Goal: Transaction & Acquisition: Purchase product/service

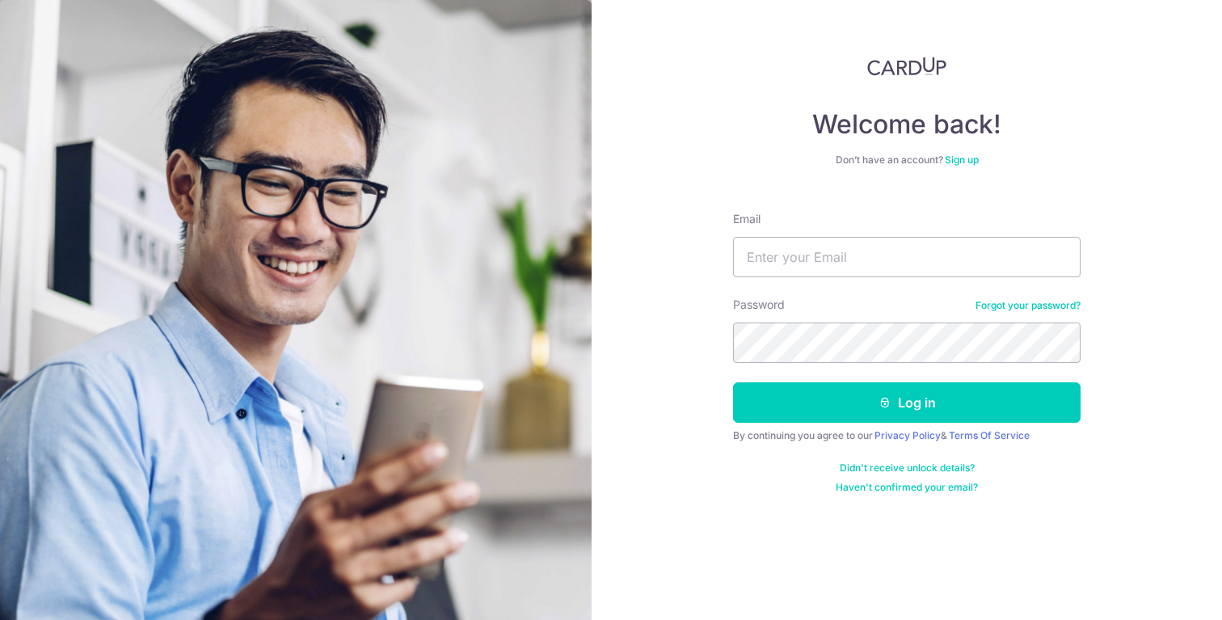
click at [835, 233] on div "Email" at bounding box center [907, 244] width 348 height 66
click at [811, 242] on input "Email" at bounding box center [907, 257] width 348 height 40
type input "tanxinyu2205@gmail.com"
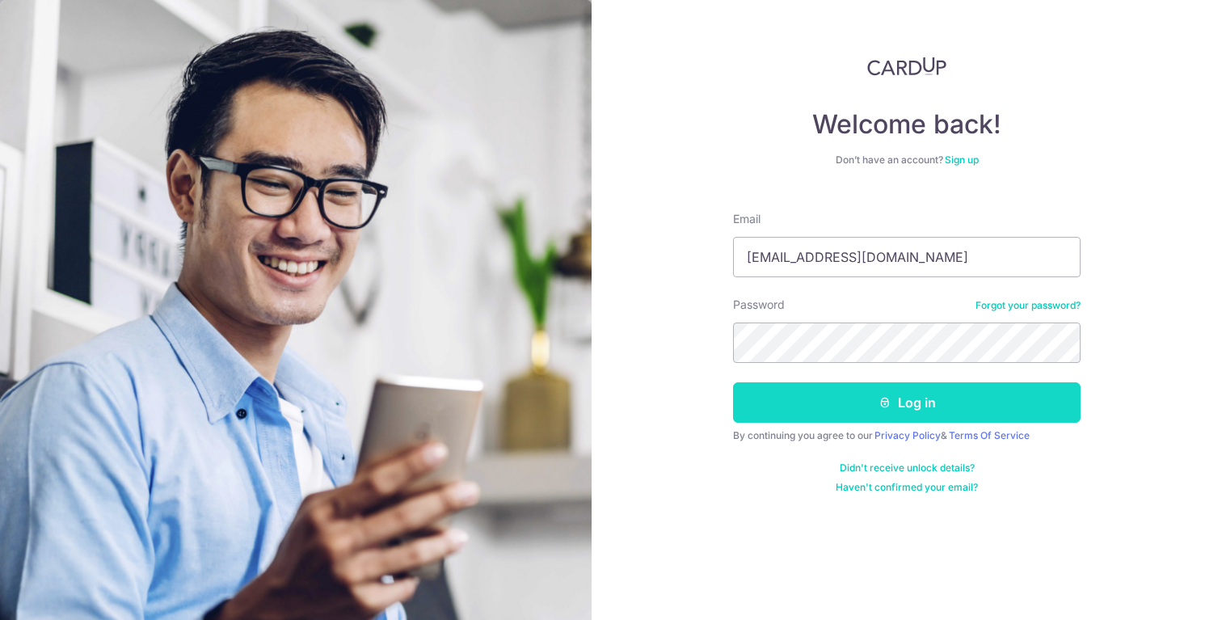
click at [841, 413] on button "Log in" at bounding box center [907, 402] width 348 height 40
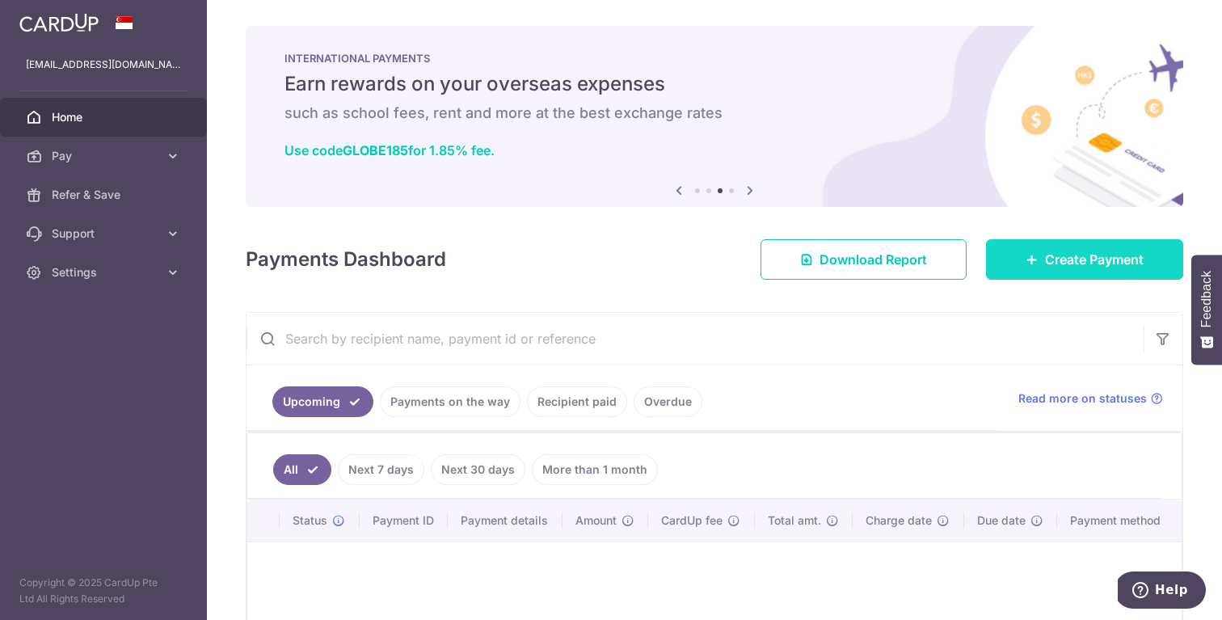
click at [1064, 243] on link "Create Payment" at bounding box center [1084, 259] width 197 height 40
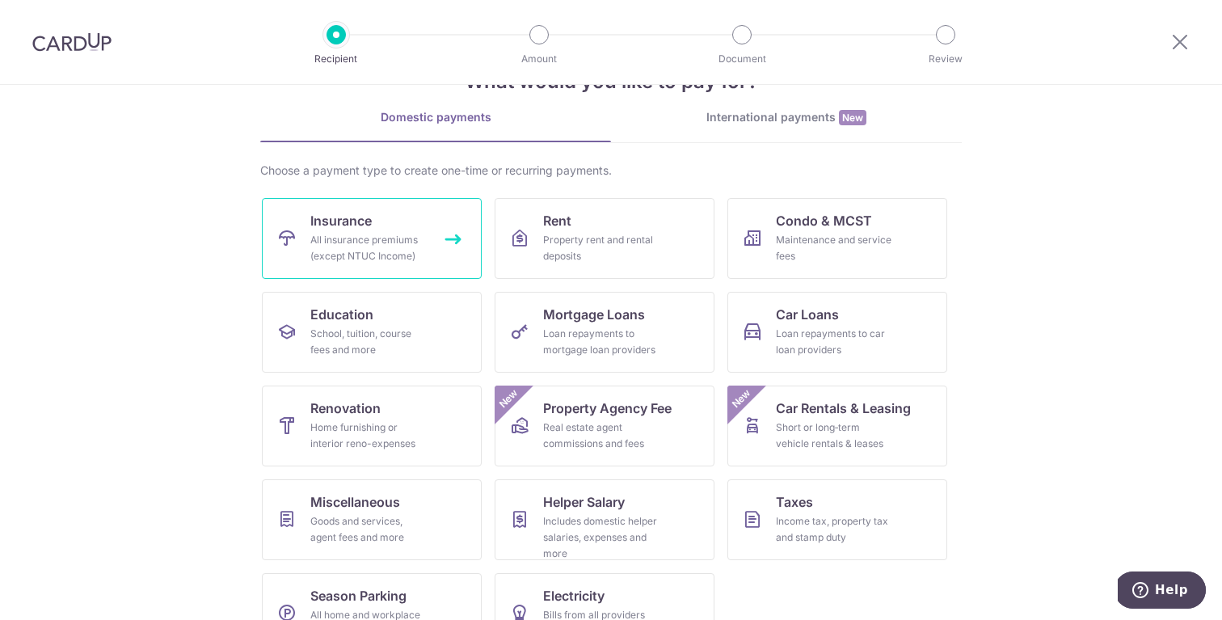
scroll to position [58, 0]
click at [365, 218] on span "Insurance" at bounding box center [340, 218] width 61 height 19
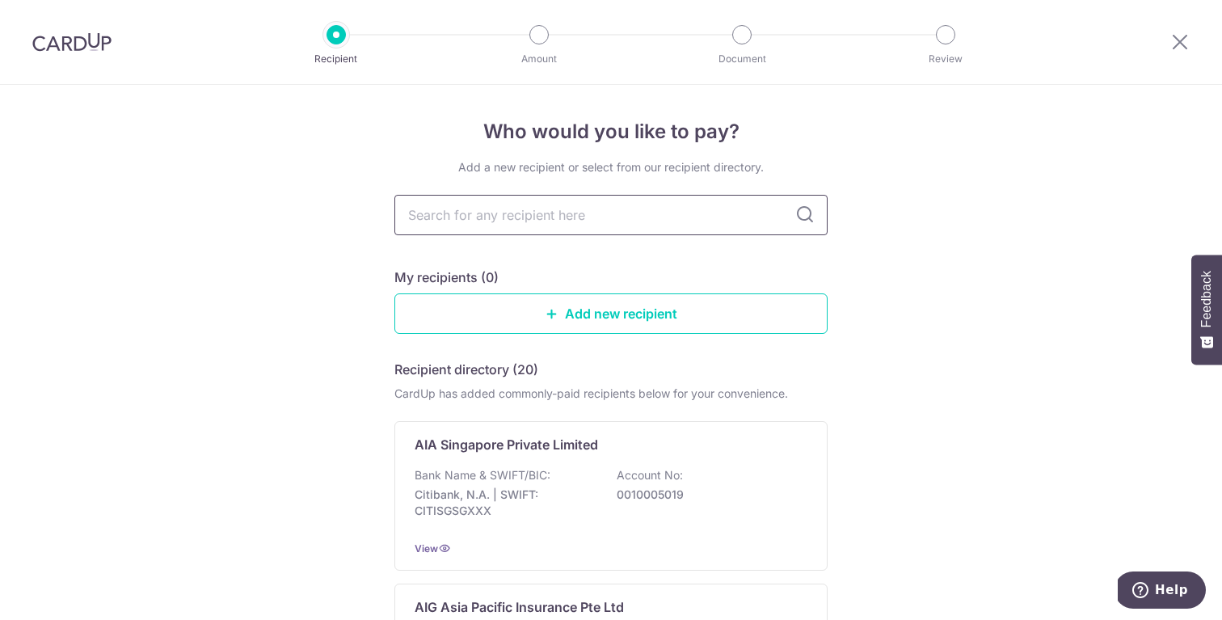
click at [500, 208] on input "text" at bounding box center [610, 215] width 433 height 40
type input "prudent"
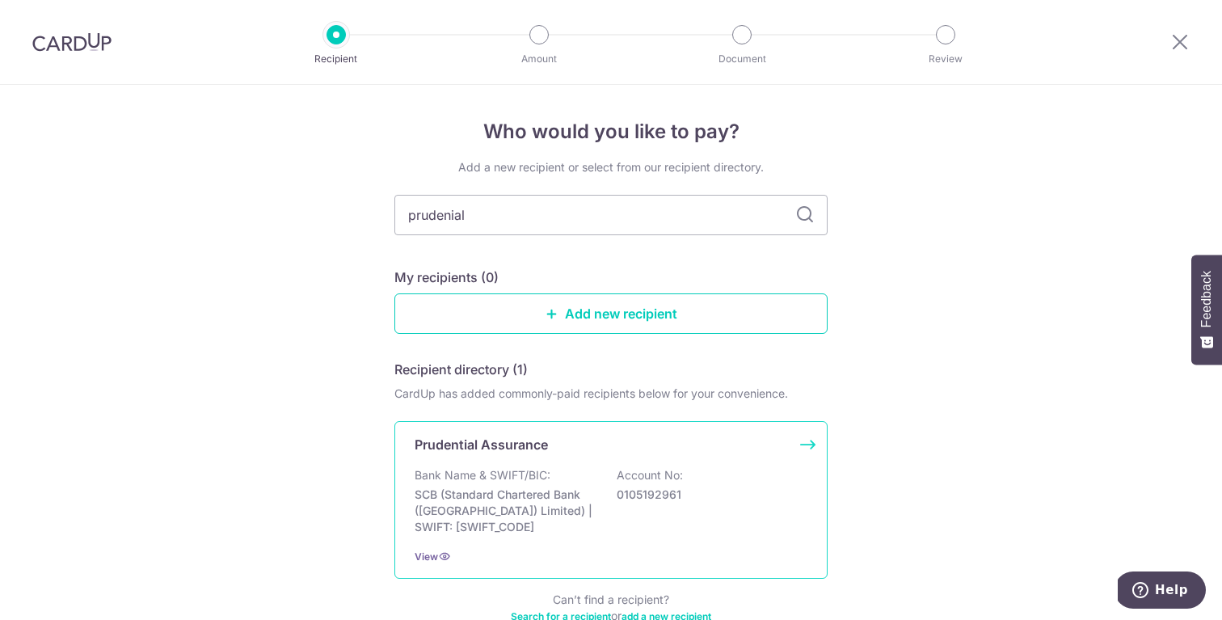
type input "prudenial"
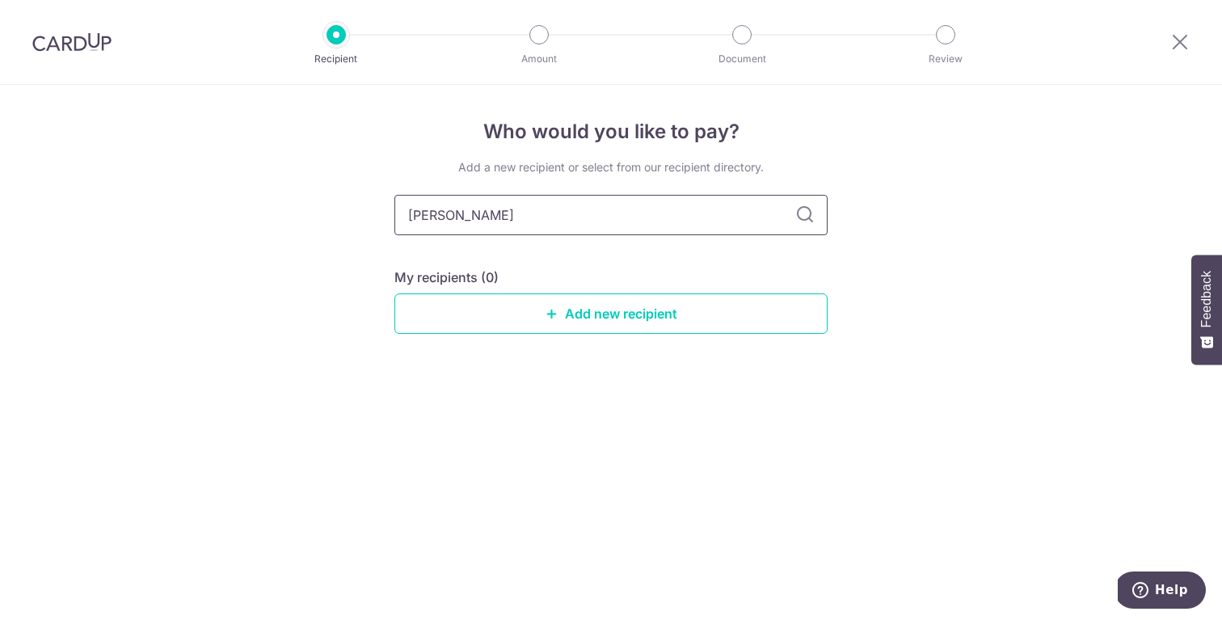
type input "prude"
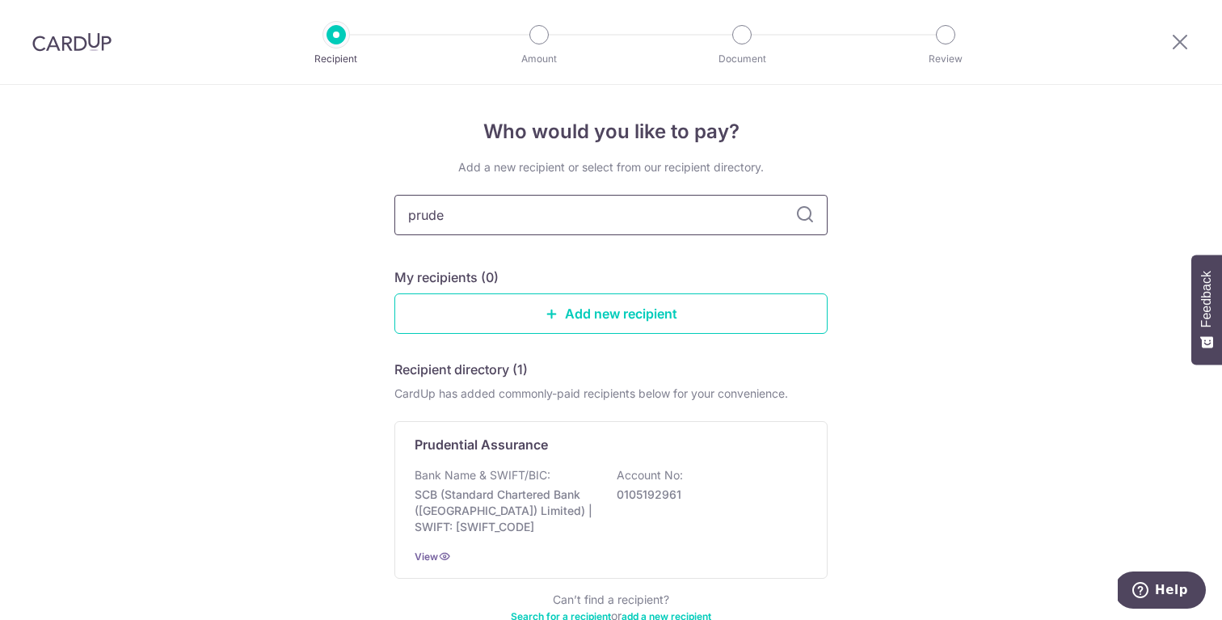
click at [505, 210] on input "prude" at bounding box center [610, 215] width 433 height 40
type input "p"
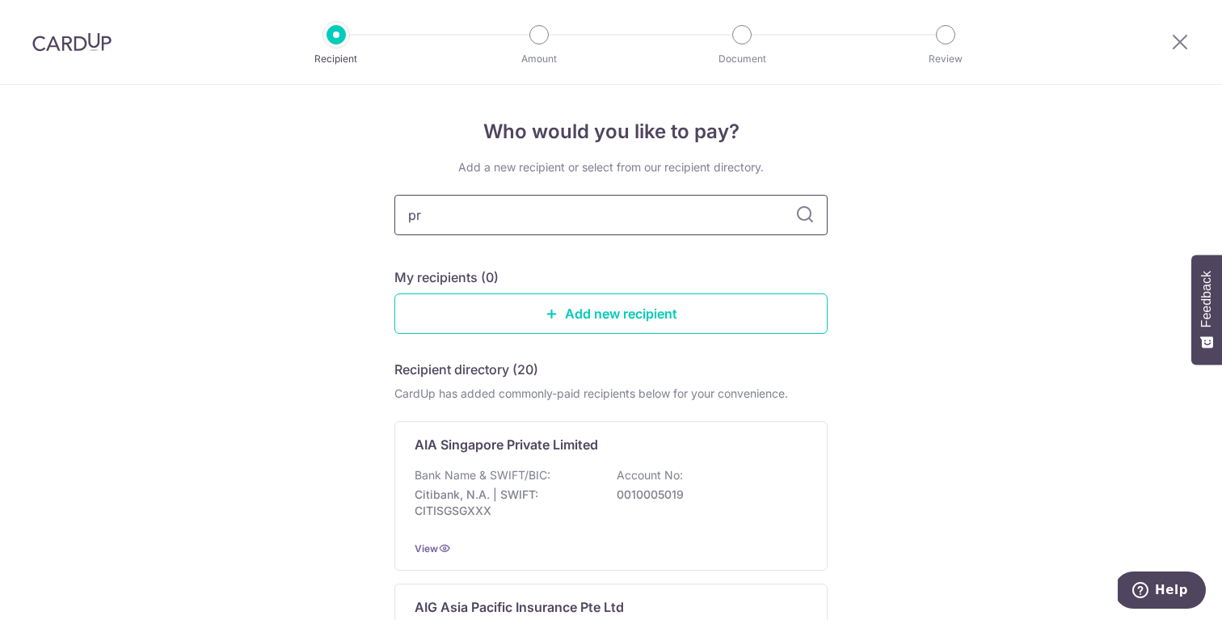
type input "pru"
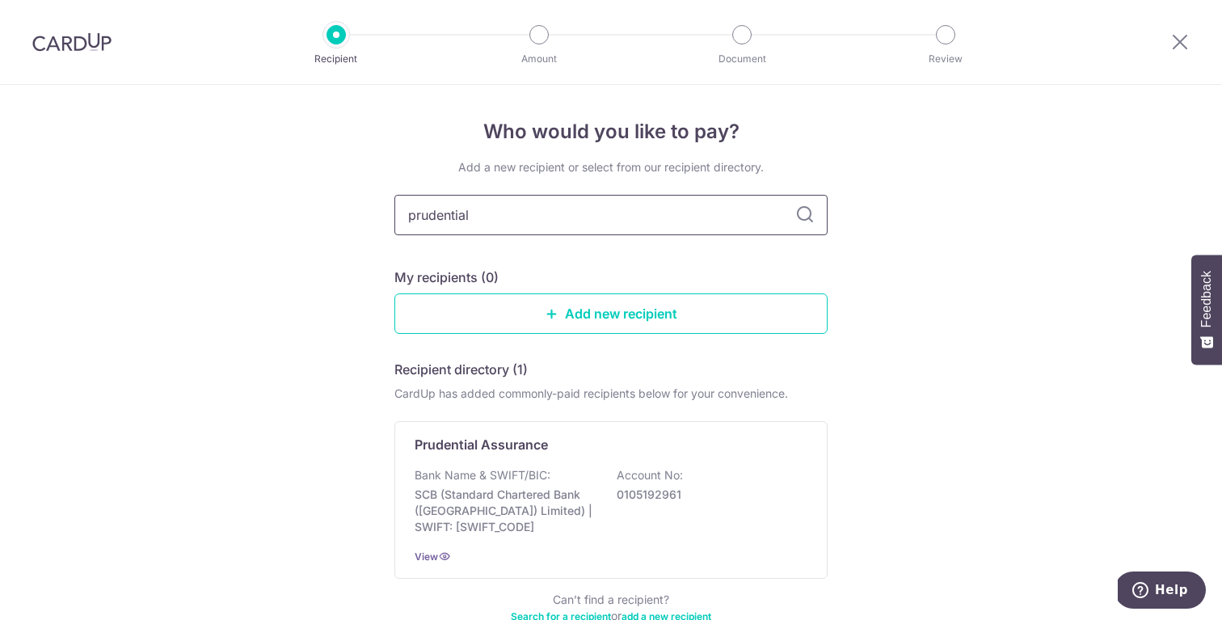
type input "prudential"
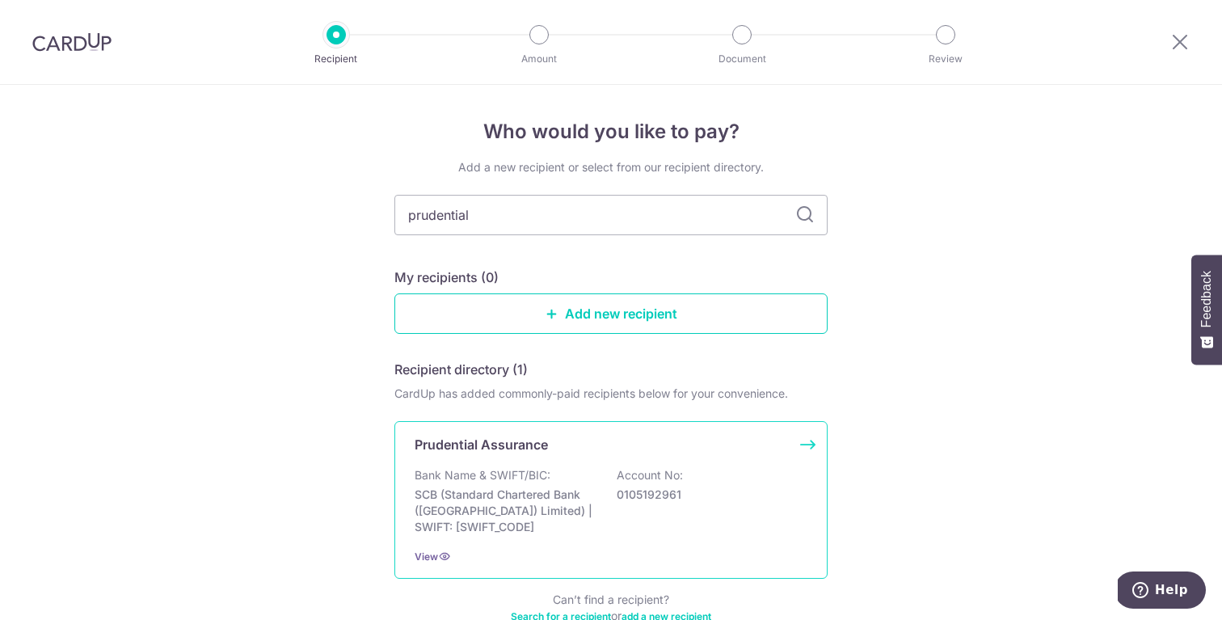
click at [552, 494] on p "SCB (Standard Chartered Bank (Singapore) Limited) | SWIFT: SCBLSG22XXX" at bounding box center [505, 511] width 181 height 48
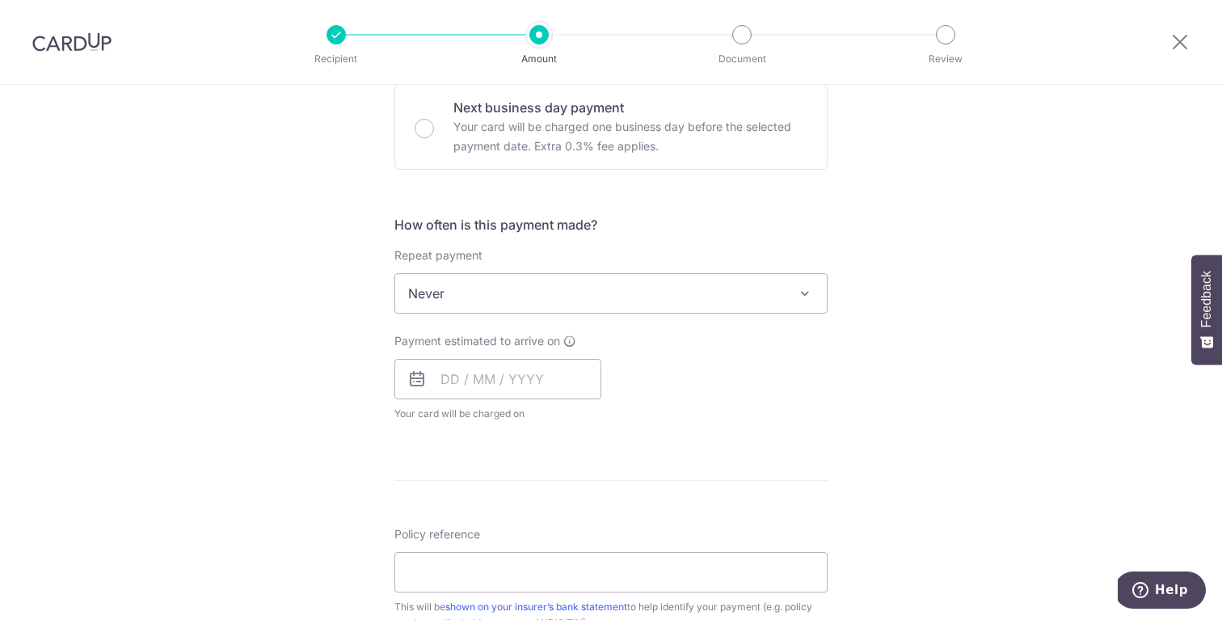
scroll to position [514, 0]
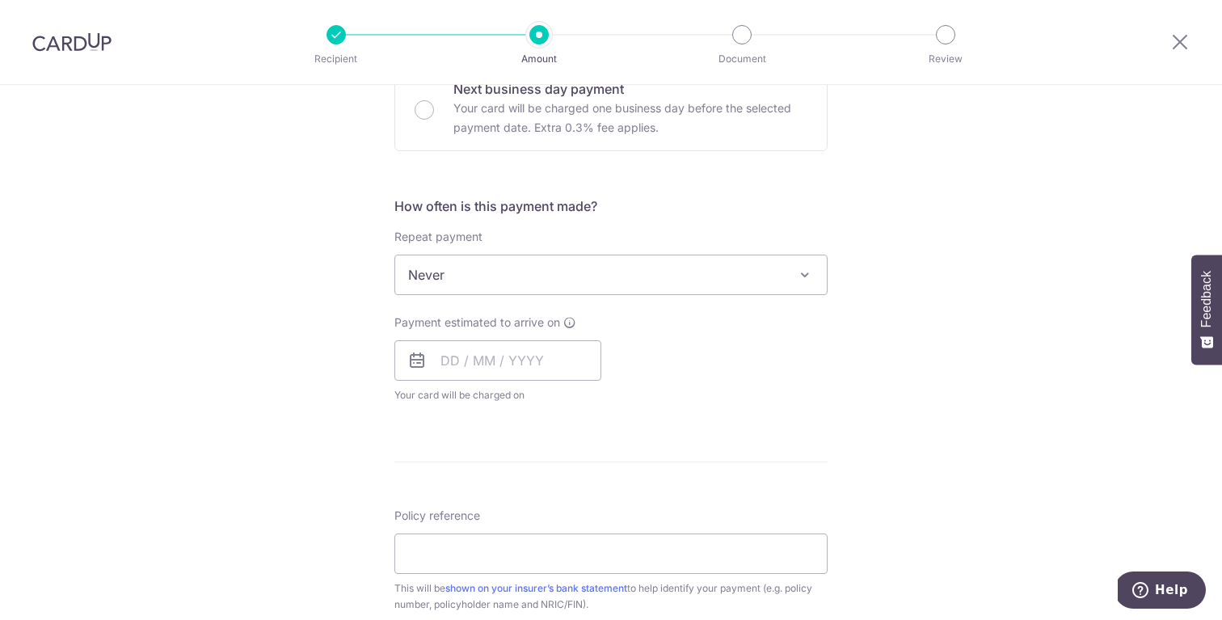
click at [656, 269] on span "Never" at bounding box center [611, 274] width 432 height 39
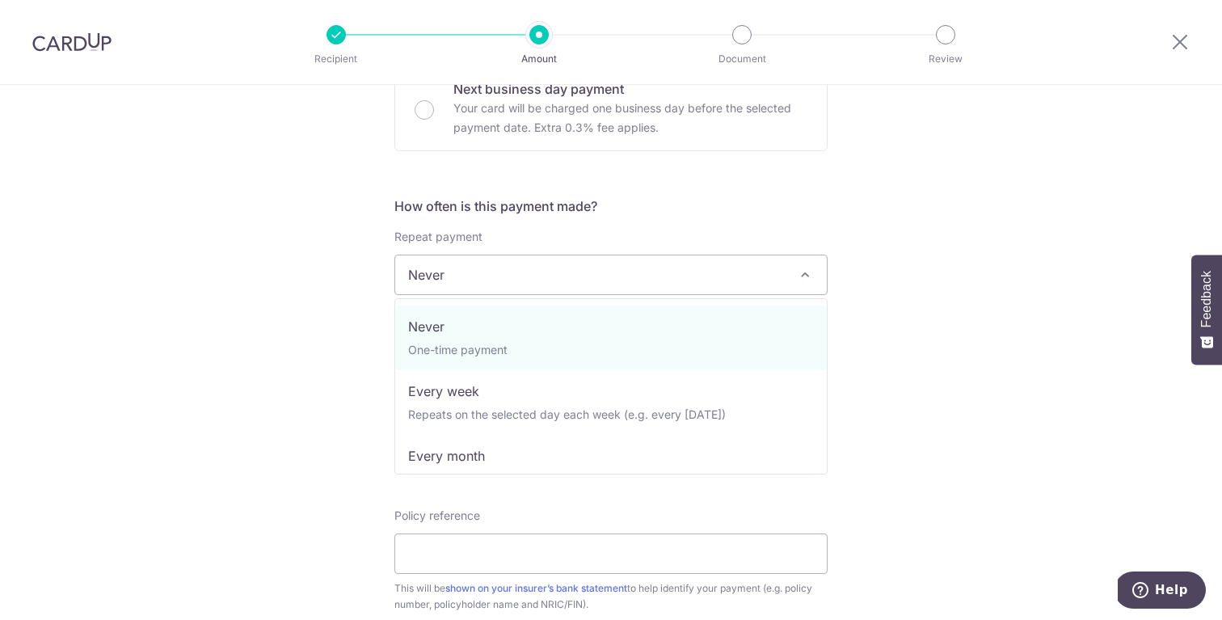
click at [857, 261] on div "Tell us more about your payment Enter payment amount SGD Select Card Select opt…" at bounding box center [611, 302] width 1222 height 1462
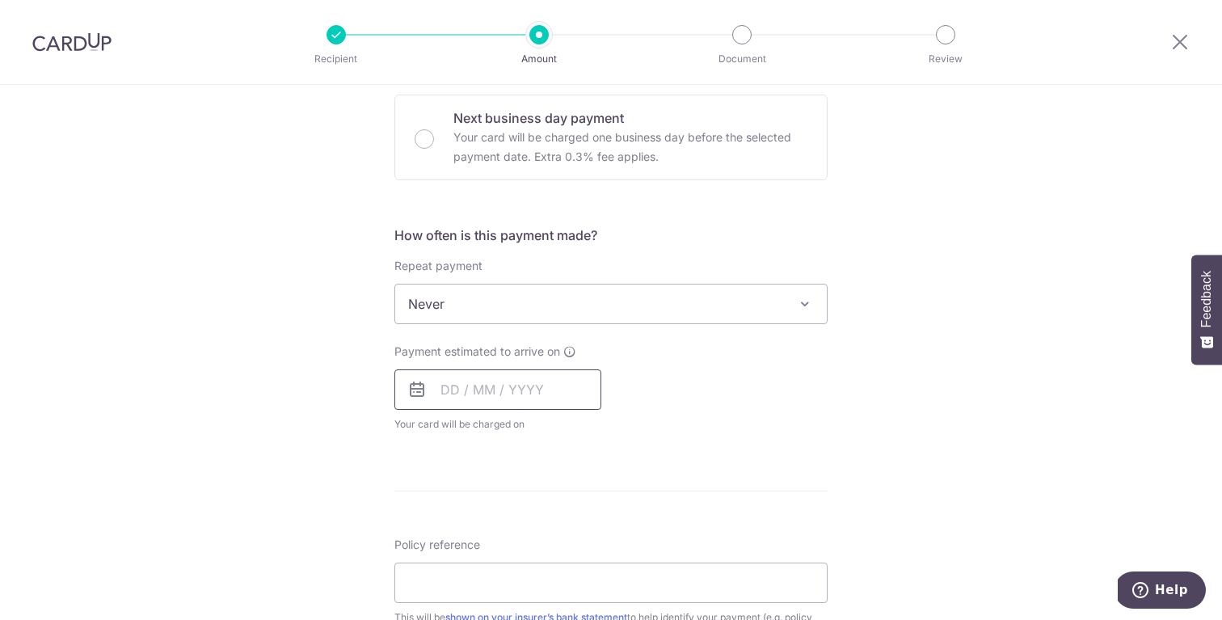
scroll to position [483, 0]
click at [449, 396] on input "text" at bounding box center [497, 391] width 207 height 40
click at [765, 390] on div "Payment estimated to arrive on Prev Next Oct Nov Dec 2025 2026 2027 2028 2029 2…" at bounding box center [611, 389] width 453 height 89
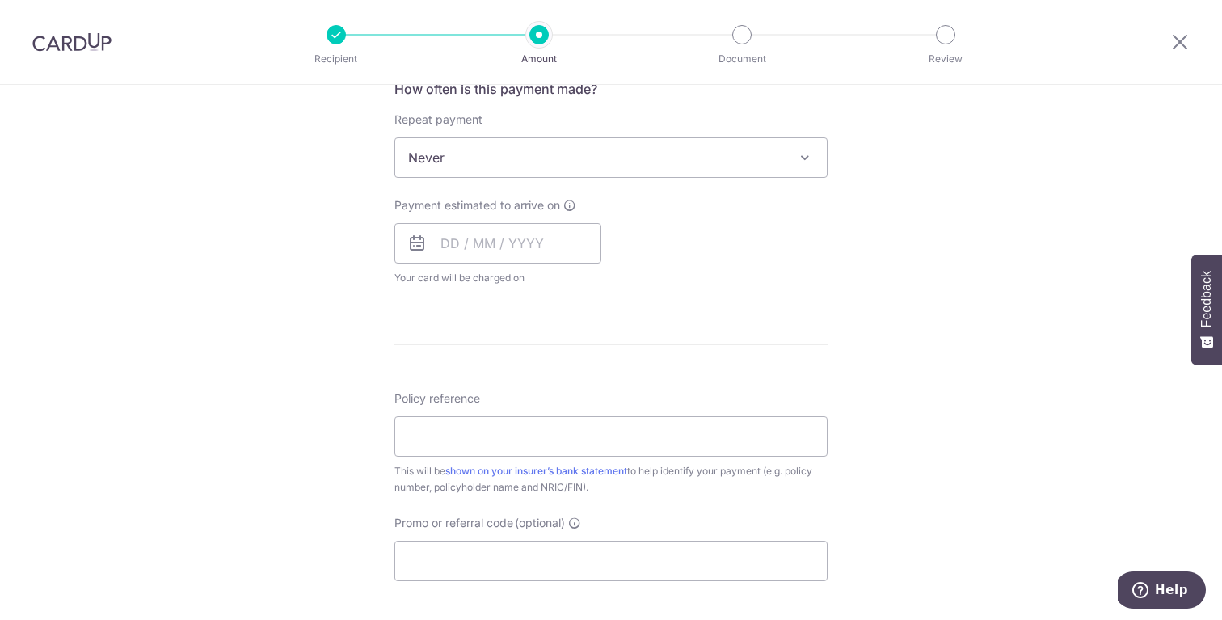
scroll to position [633, 0]
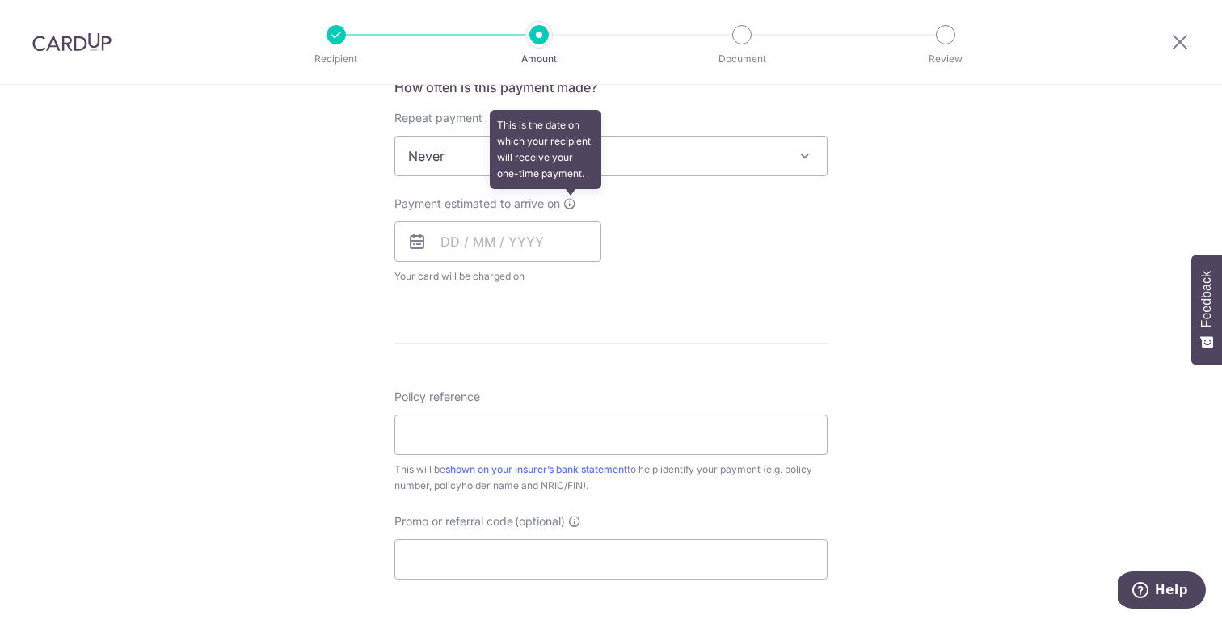
click at [571, 201] on icon at bounding box center [569, 203] width 13 height 13
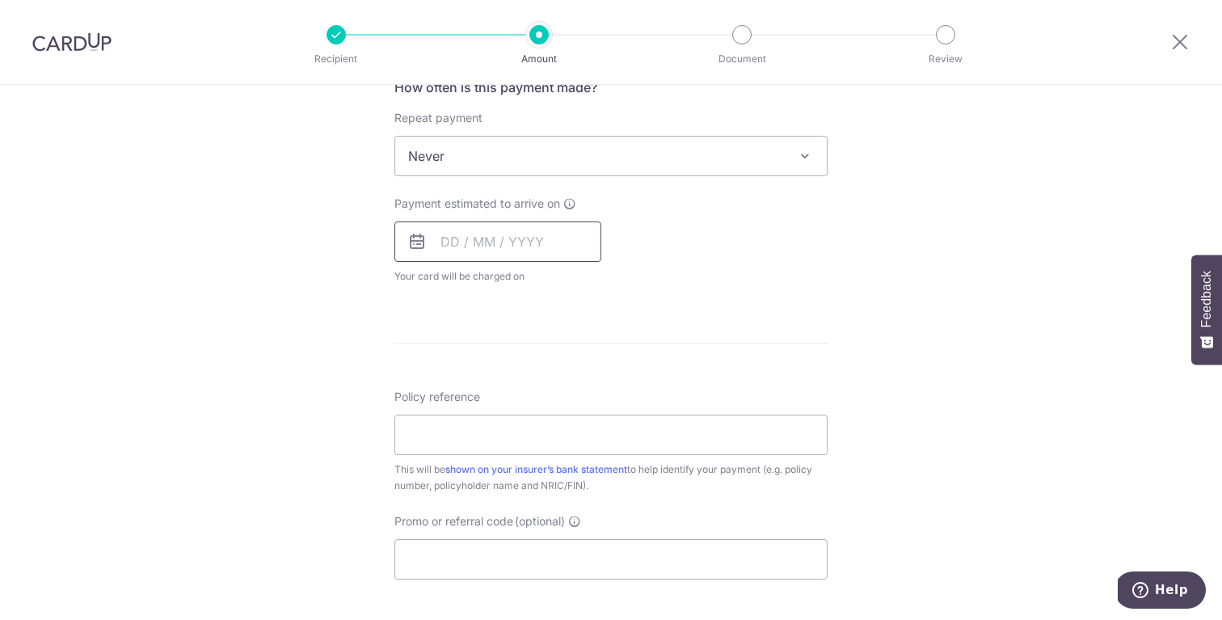
click at [532, 233] on input "text" at bounding box center [497, 241] width 207 height 40
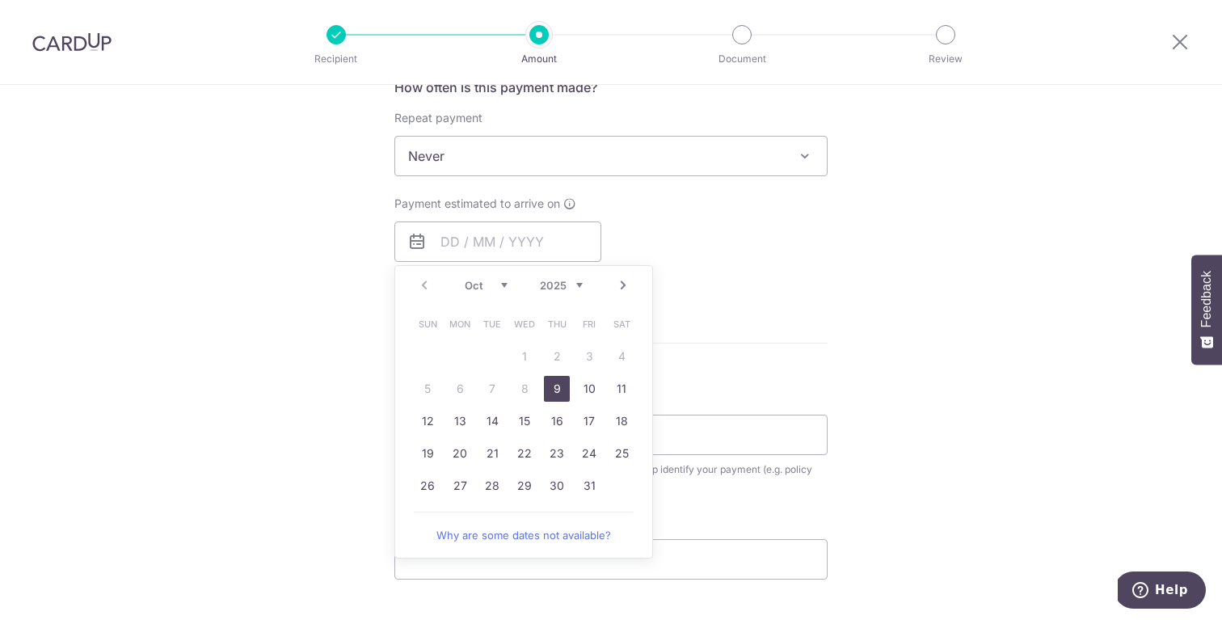
click at [556, 388] on link "9" at bounding box center [557, 389] width 26 height 26
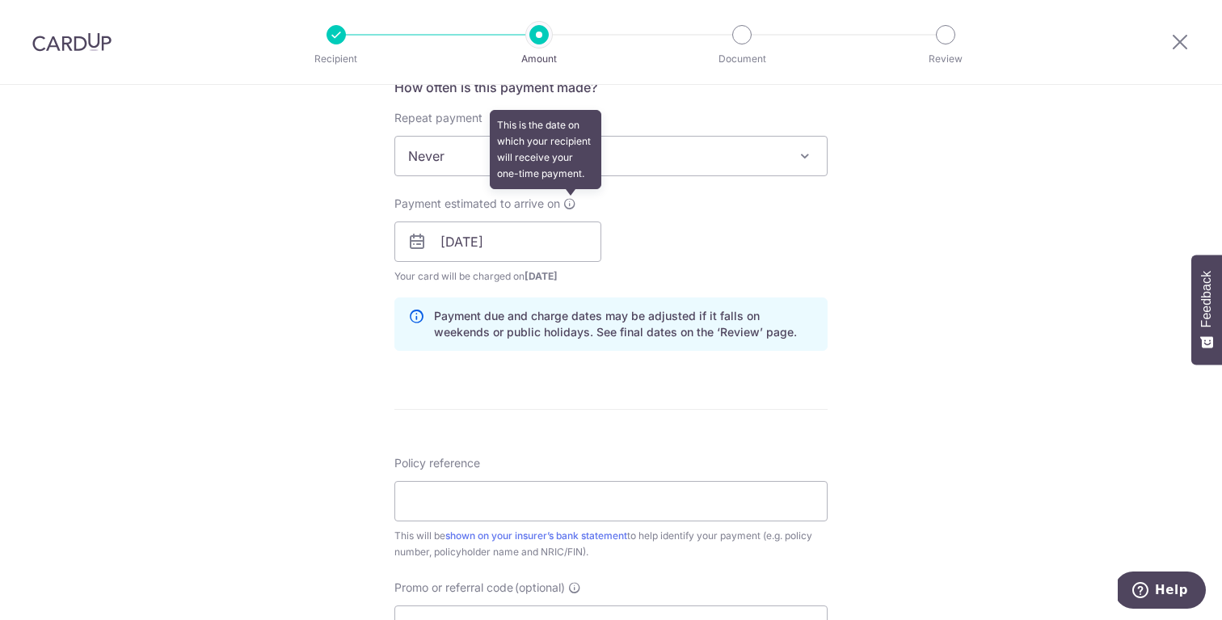
click at [571, 200] on icon at bounding box center [569, 203] width 13 height 13
click at [559, 242] on input "09/10/2025" at bounding box center [497, 241] width 207 height 40
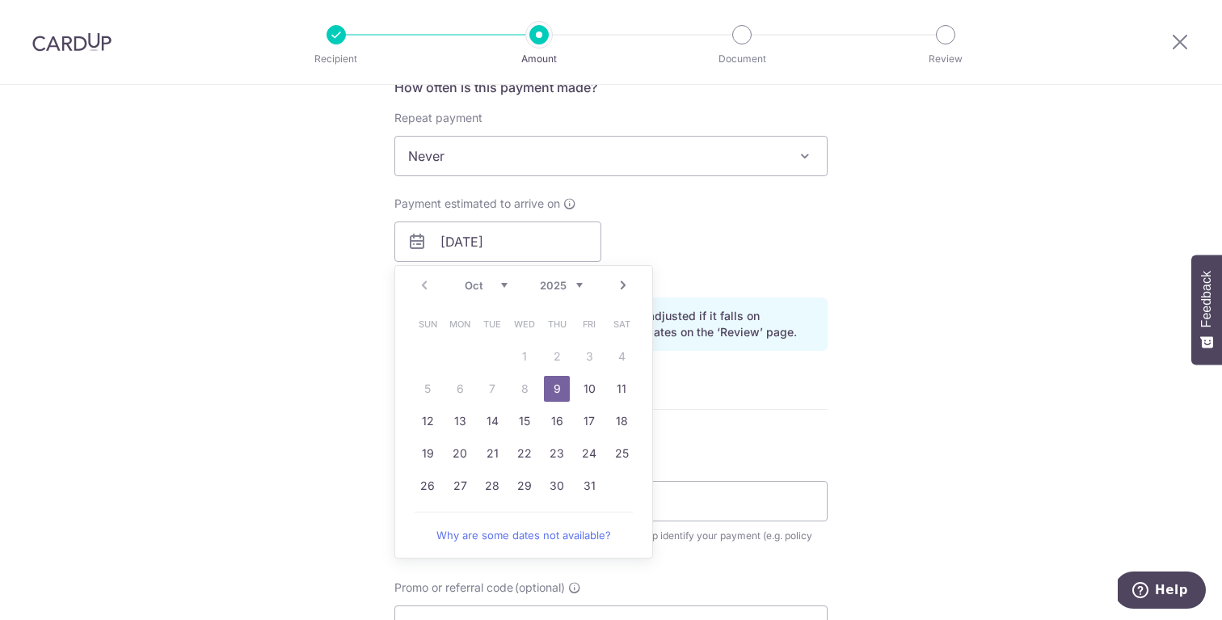
click at [712, 223] on div "Payment estimated to arrive on 09/10/2025 Prev Next Oct Nov Dec 2025 2026 2027 …" at bounding box center [611, 240] width 453 height 89
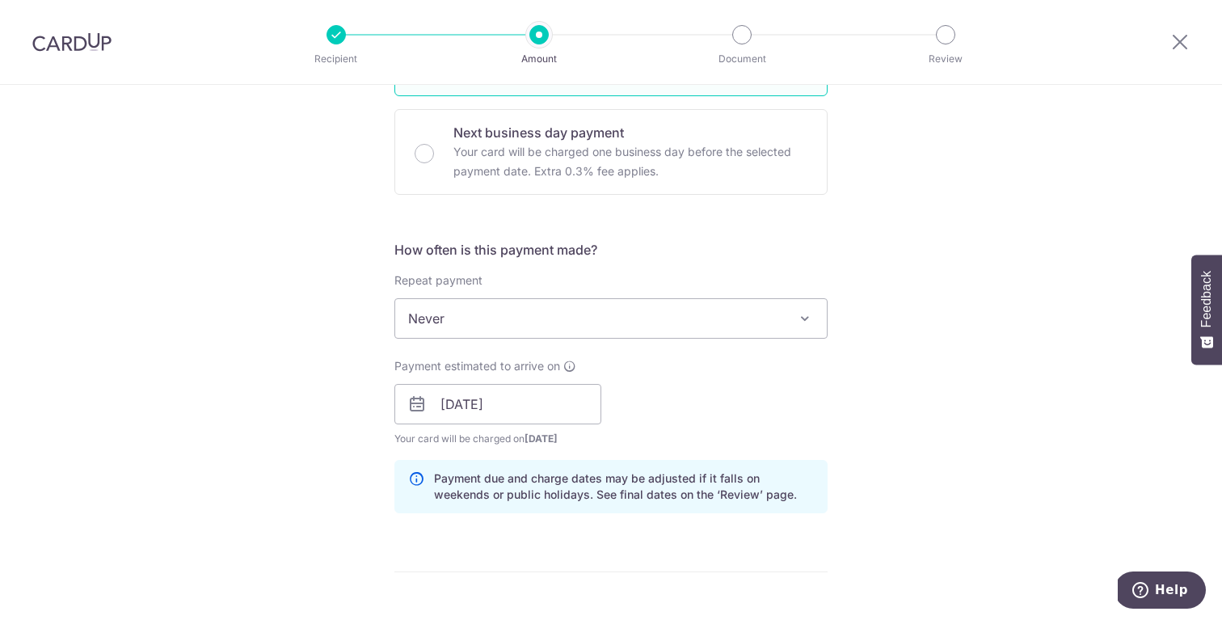
scroll to position [522, 0]
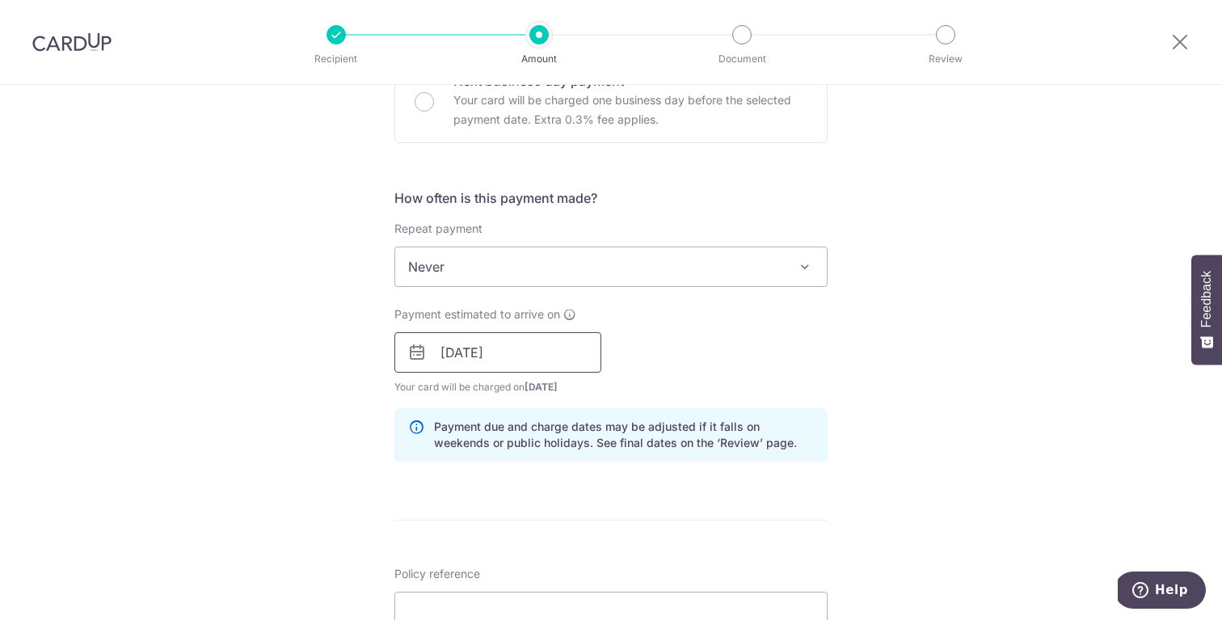
click at [553, 351] on input "09/10/2025" at bounding box center [497, 352] width 207 height 40
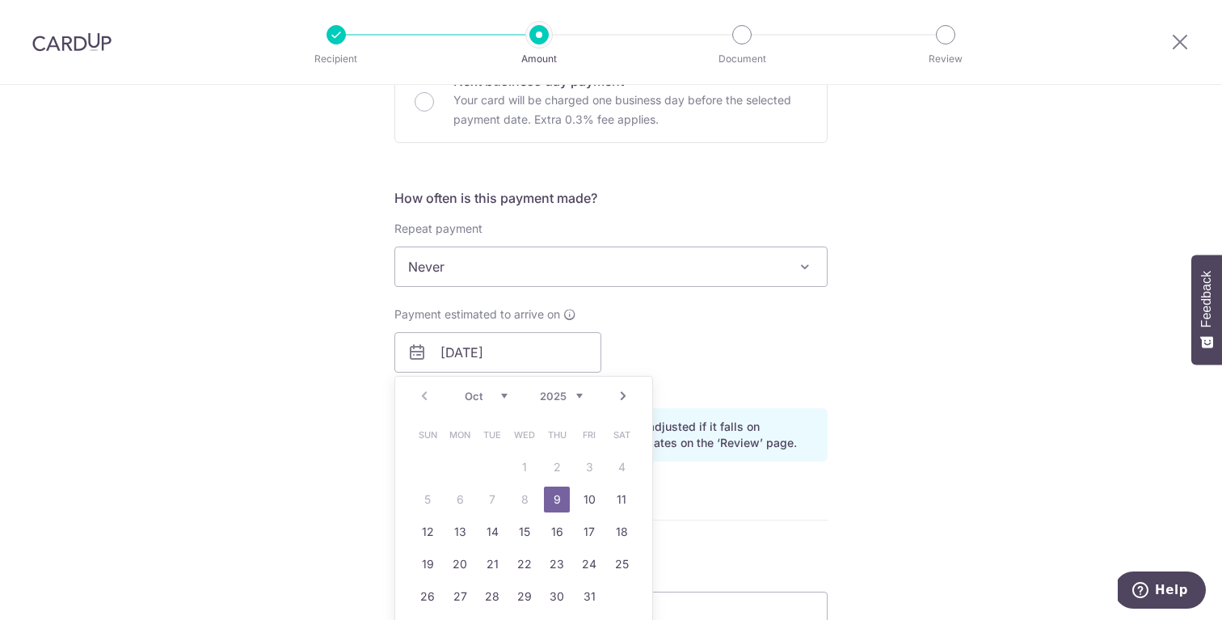
click at [592, 499] on link "10" at bounding box center [589, 500] width 26 height 26
type input "10/10/2025"
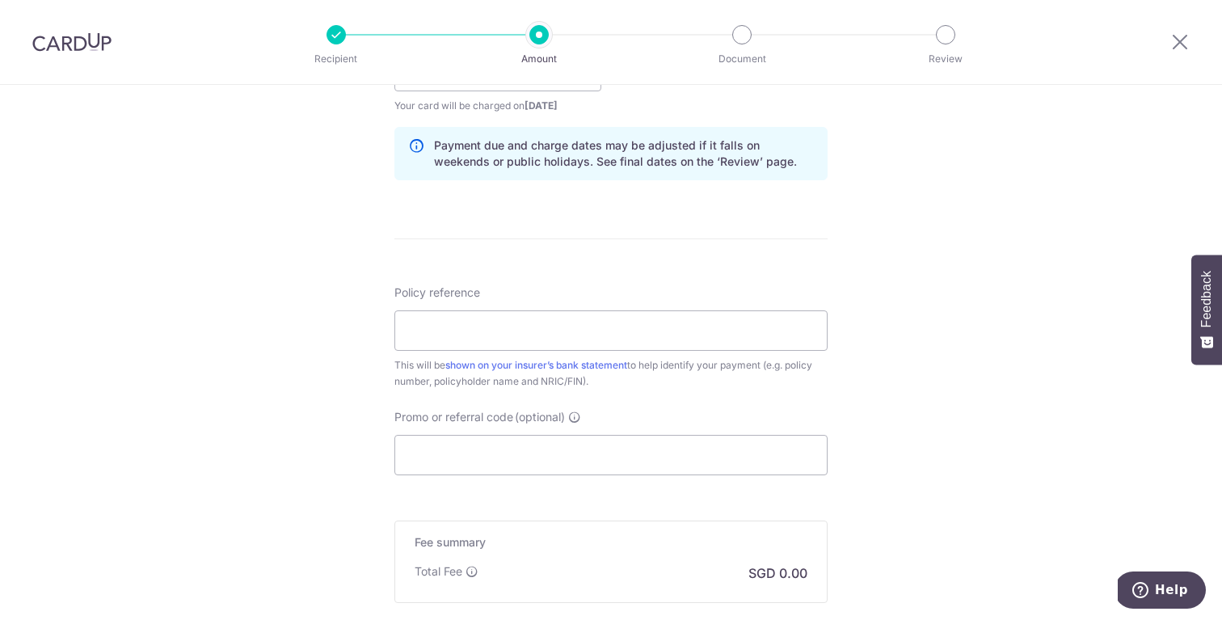
scroll to position [811, 0]
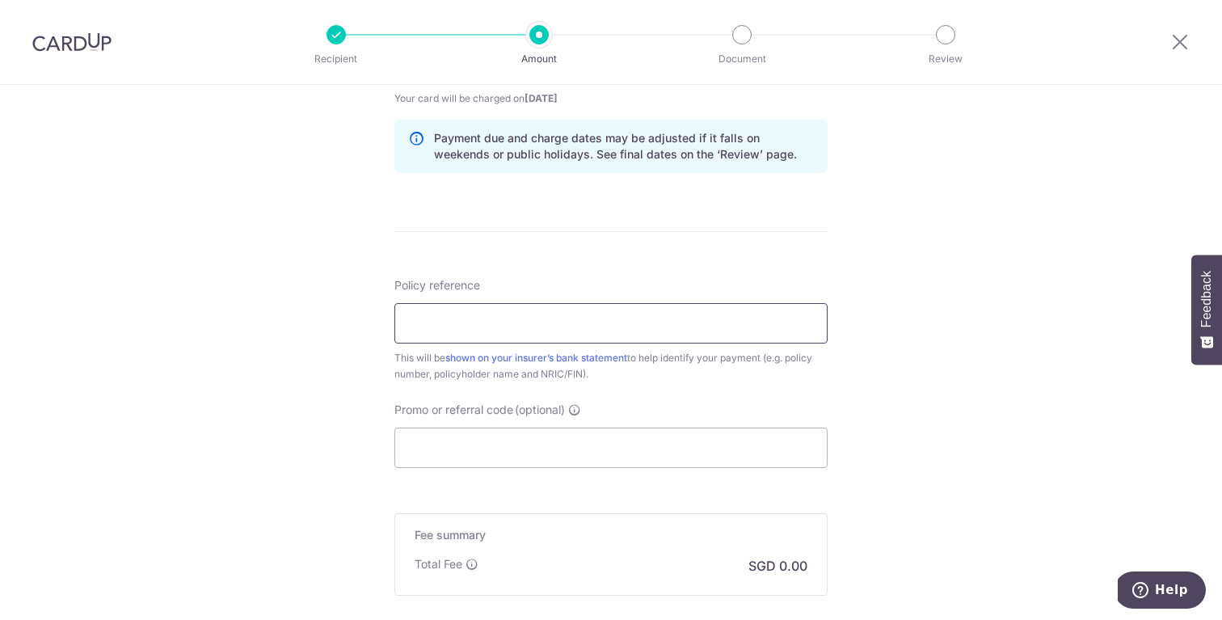
click at [642, 327] on input "Policy reference" at bounding box center [610, 323] width 433 height 40
click at [724, 276] on form "Enter payment amount SGD Select Card Select option Add credit card Your Cards *…" at bounding box center [610, 54] width 433 height 1346
click at [1027, 526] on div "Tell us more about your payment Enter payment amount SGD Select Card Select opt…" at bounding box center [611, 38] width 1222 height 1528
click at [574, 317] on input "Policy reference" at bounding box center [610, 323] width 433 height 40
type input "84728504"
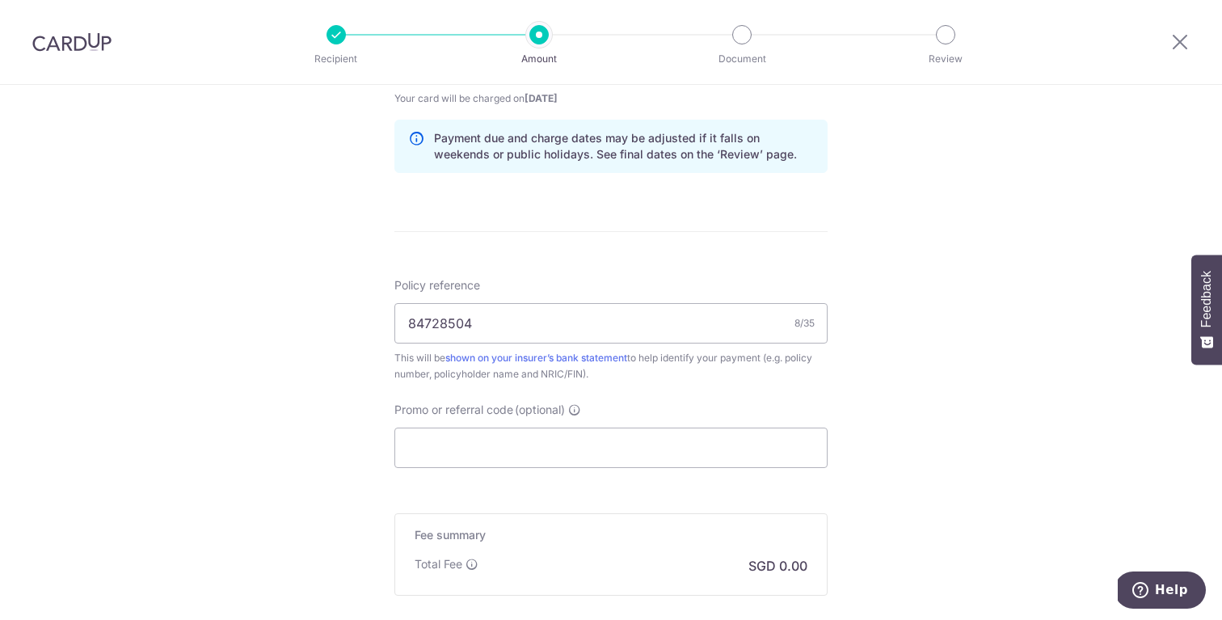
click at [882, 369] on div "Tell us more about your payment Enter payment amount SGD Select Card Select opt…" at bounding box center [611, 38] width 1222 height 1528
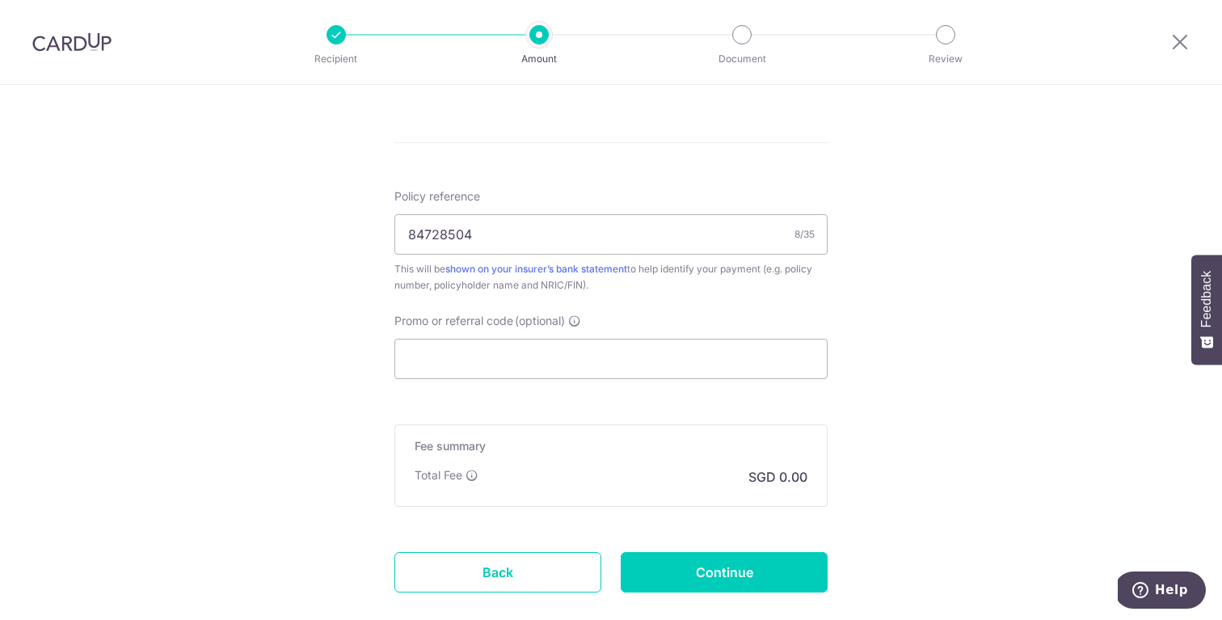
scroll to position [920, 0]
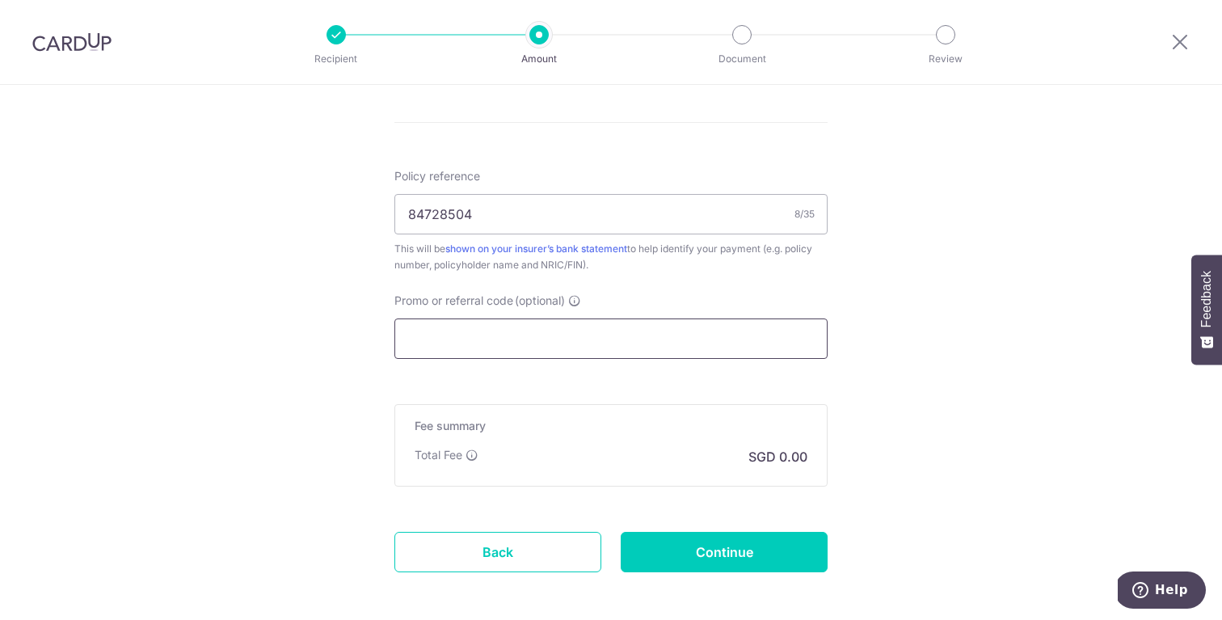
click at [681, 332] on input "Promo or referral code (optional)" at bounding box center [610, 338] width 433 height 40
paste input "OCBC90NMC"
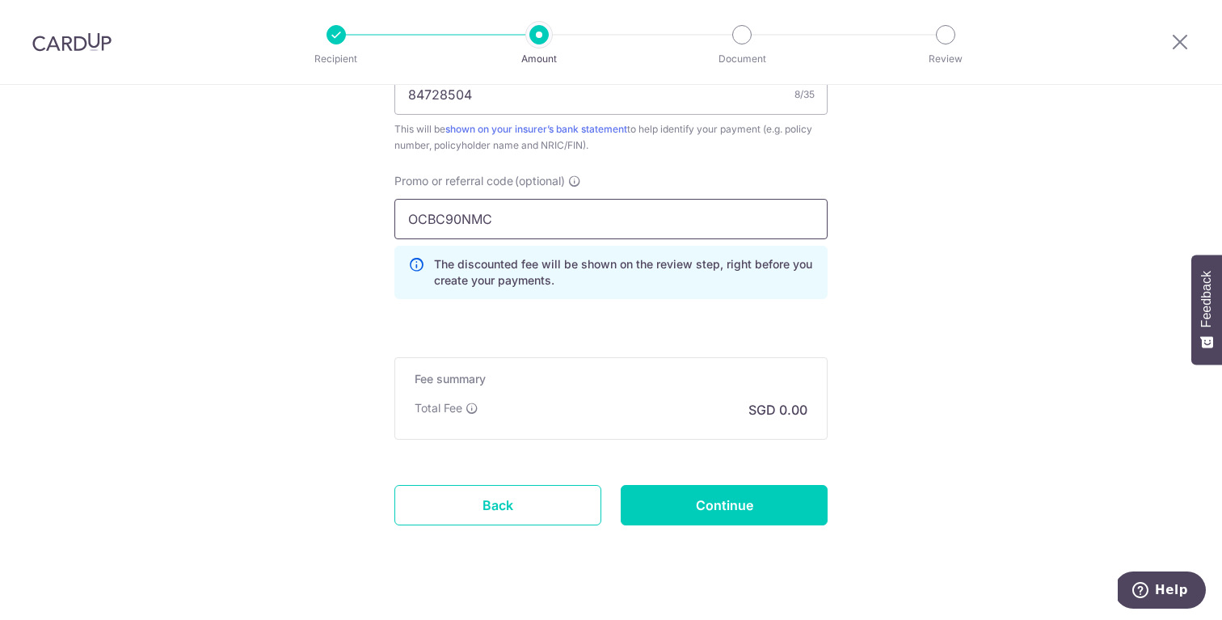
scroll to position [1066, 0]
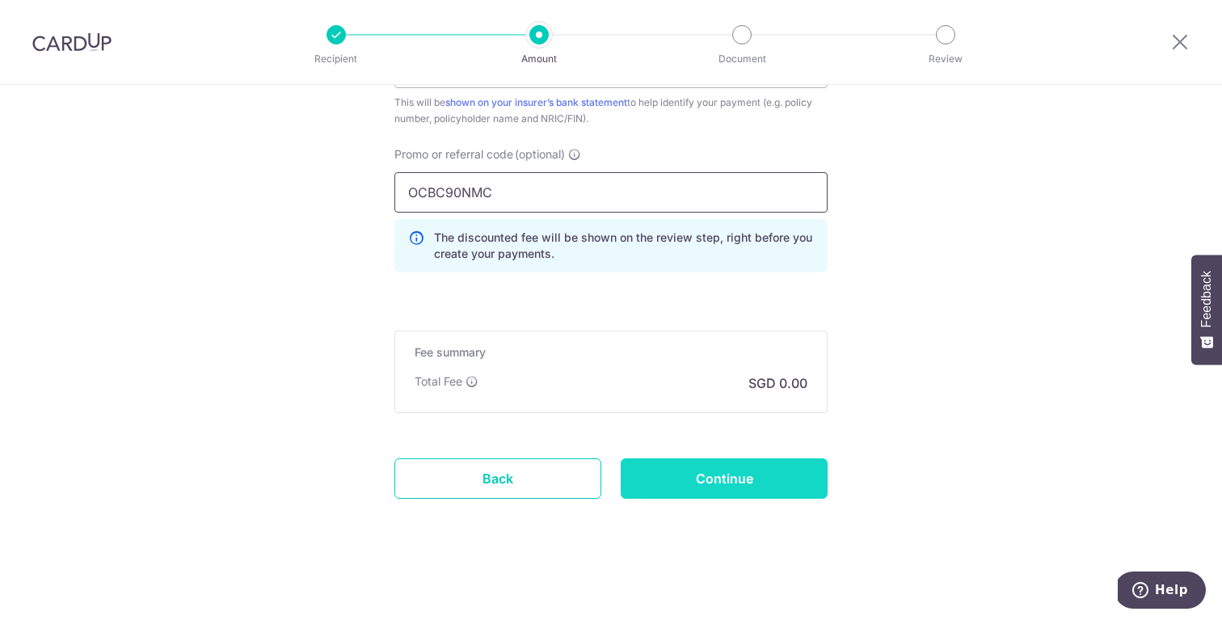
type input "OCBC90NMC"
click at [672, 487] on input "Continue" at bounding box center [724, 478] width 207 height 40
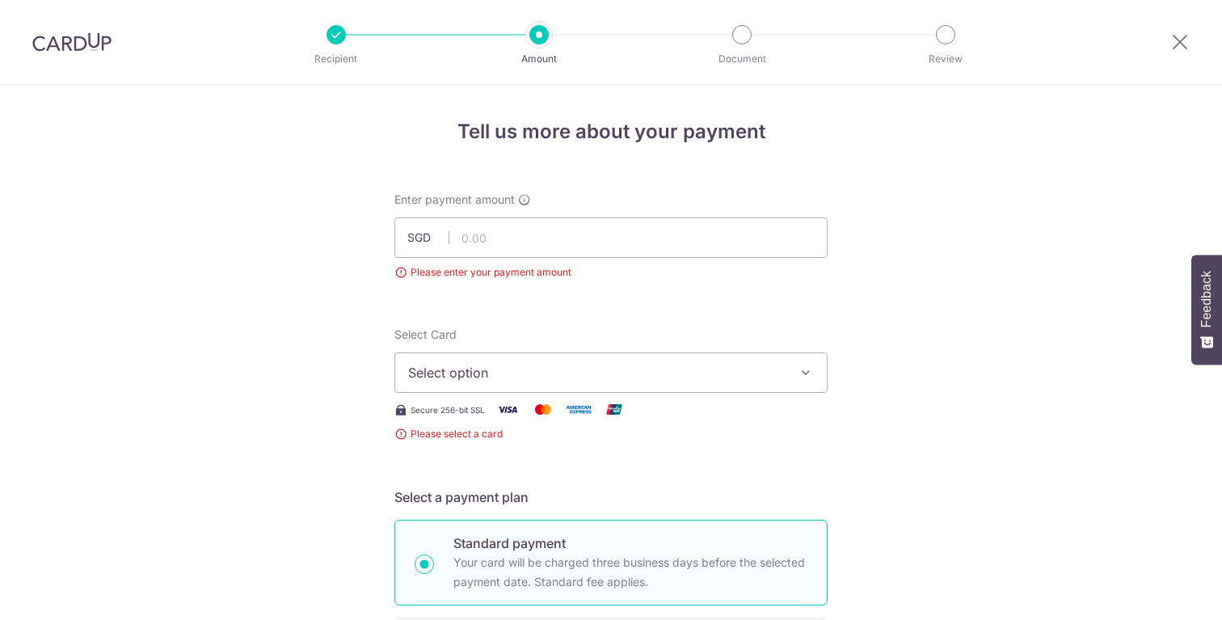
scroll to position [179, 0]
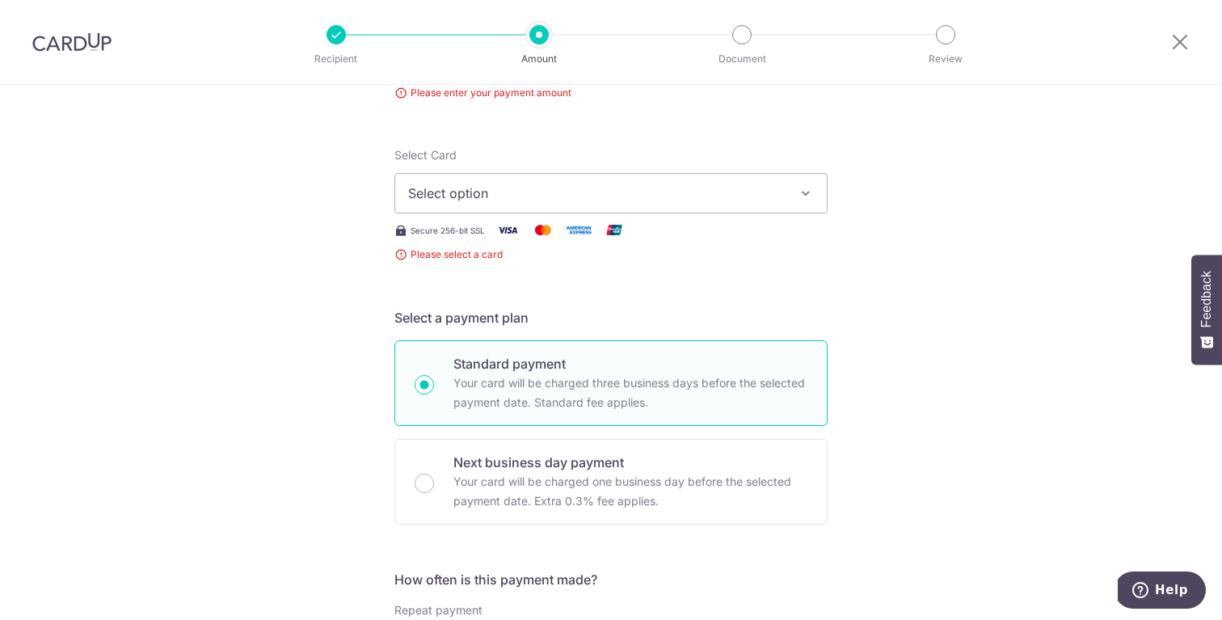
click at [686, 195] on span "Select option" at bounding box center [596, 192] width 377 height 19
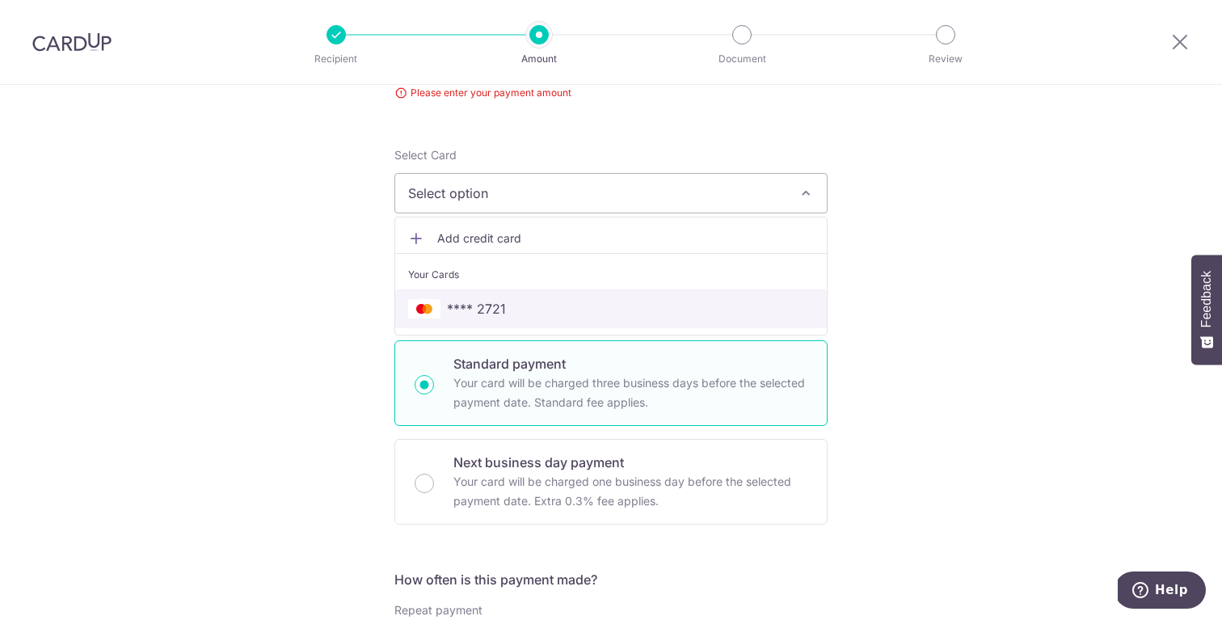
click at [660, 308] on span "**** 2721" at bounding box center [611, 308] width 406 height 19
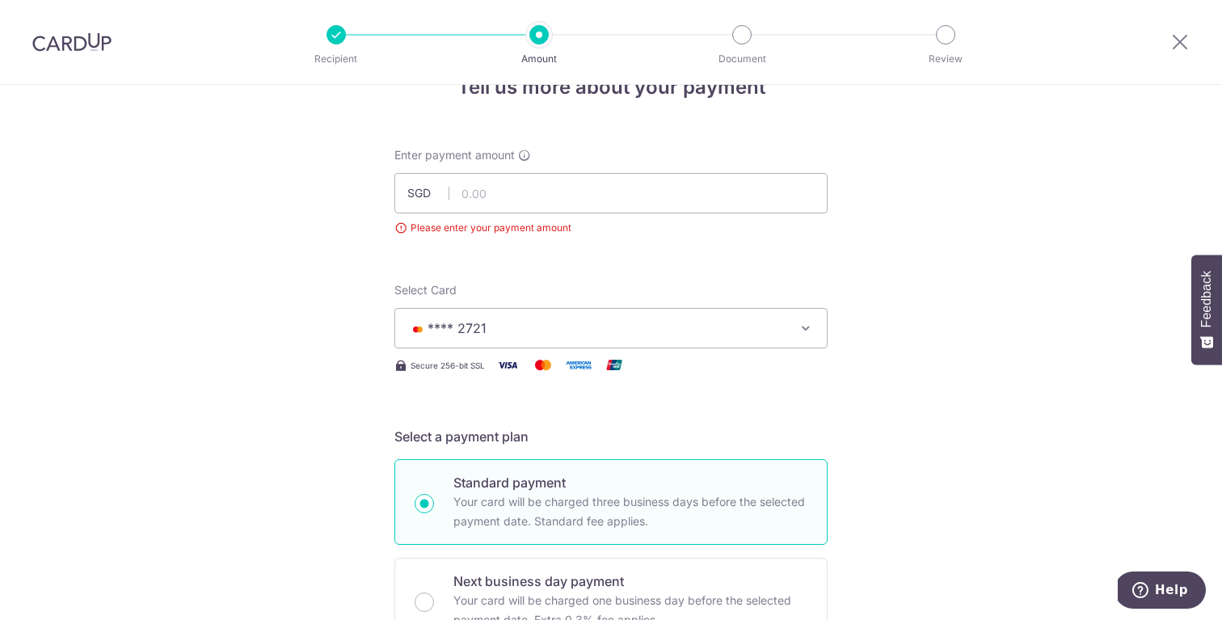
scroll to position [0, 0]
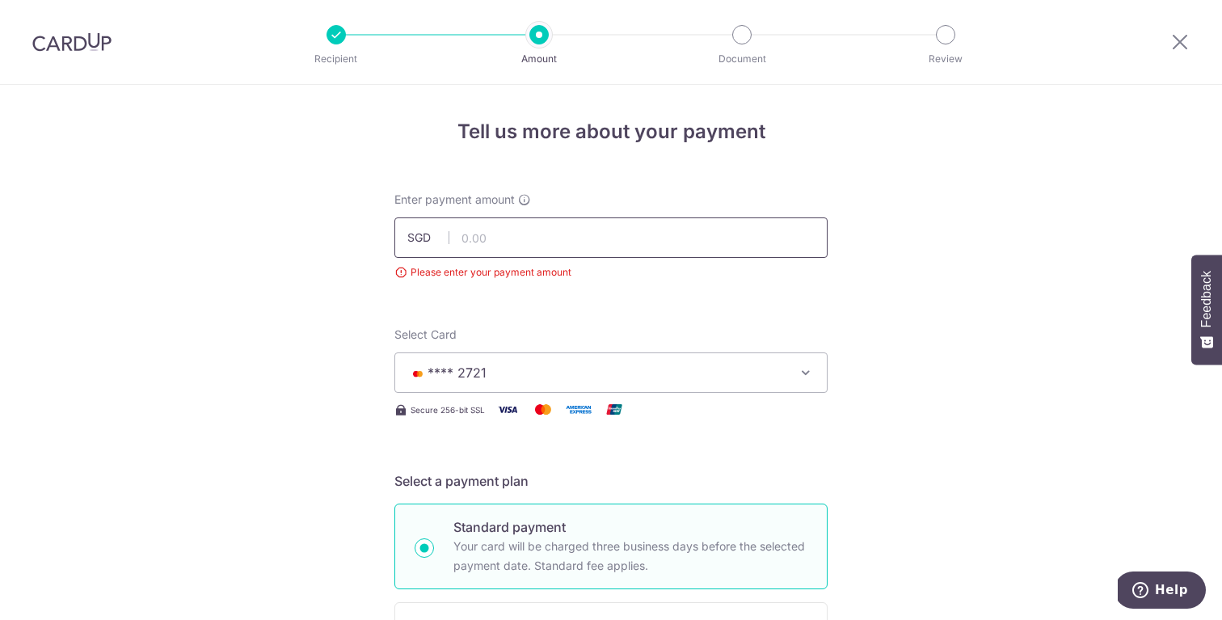
click at [662, 230] on input "text" at bounding box center [610, 237] width 433 height 40
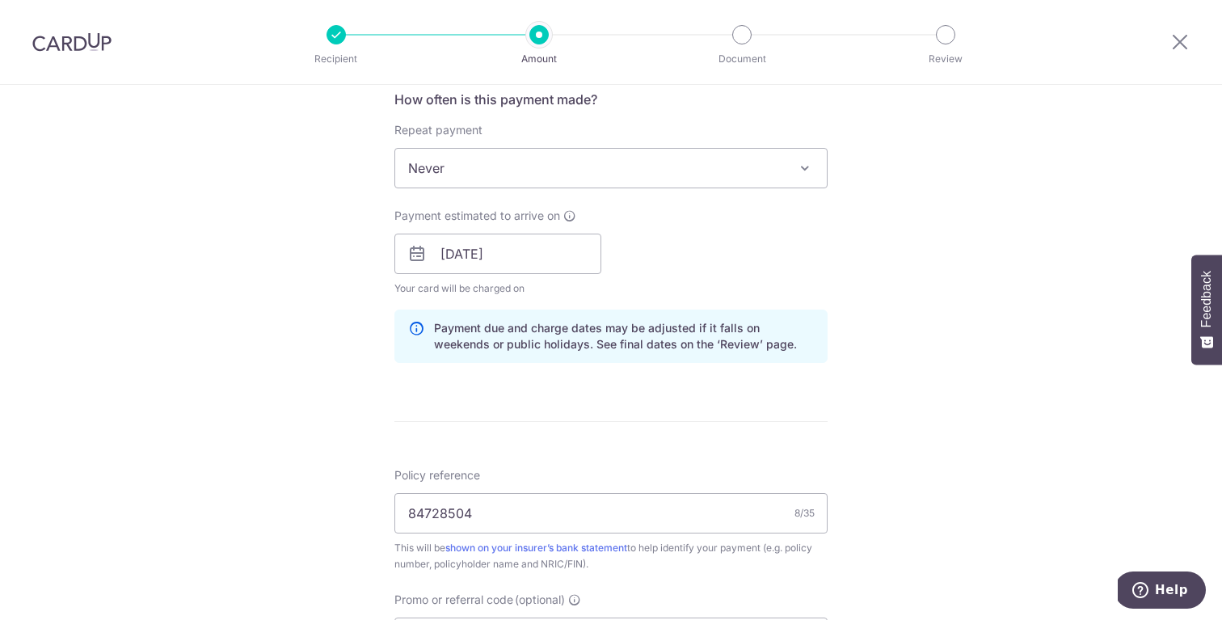
scroll to position [649, 0]
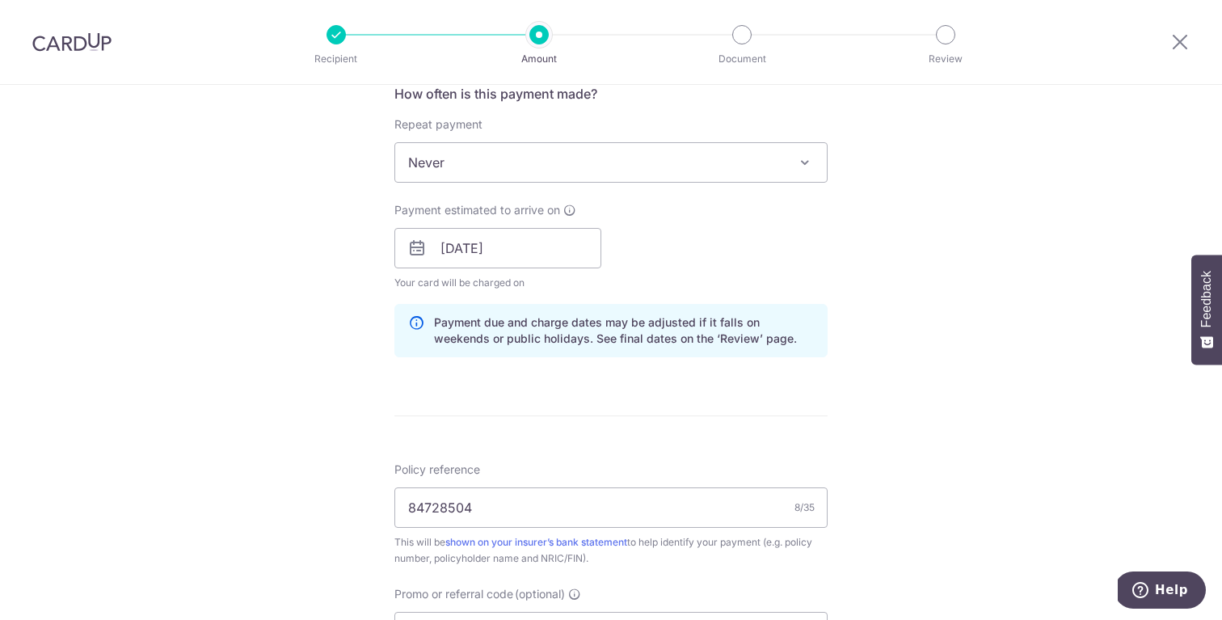
click at [812, 166] on span at bounding box center [804, 162] width 19 height 19
type input "6,112.08"
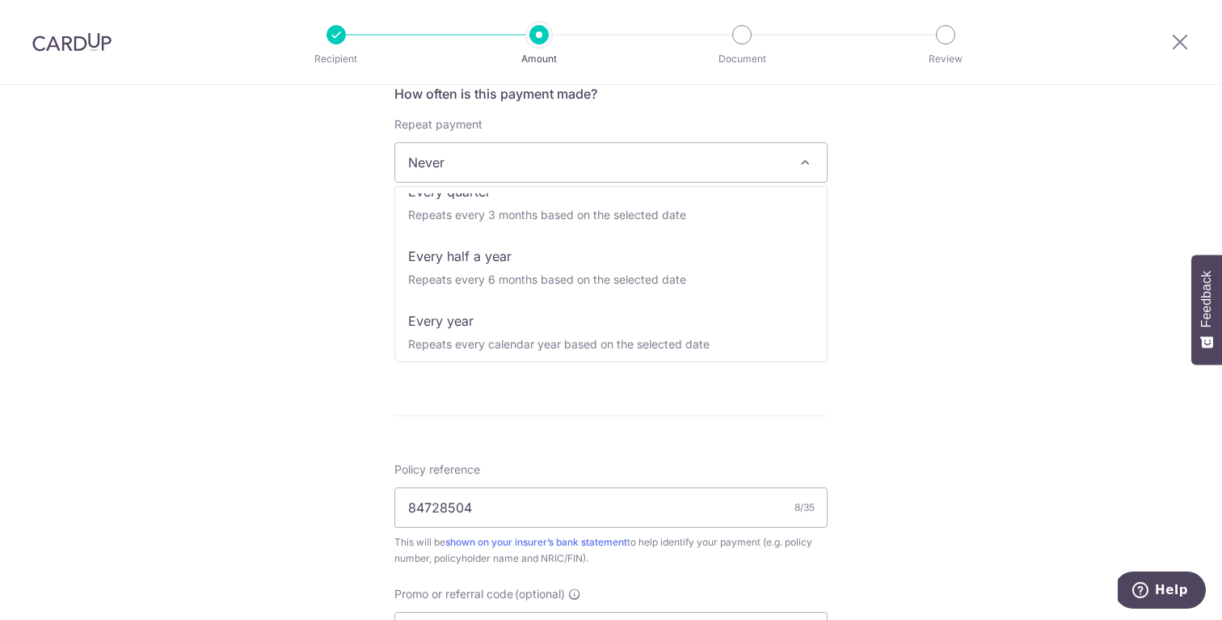
scroll to position [226, 0]
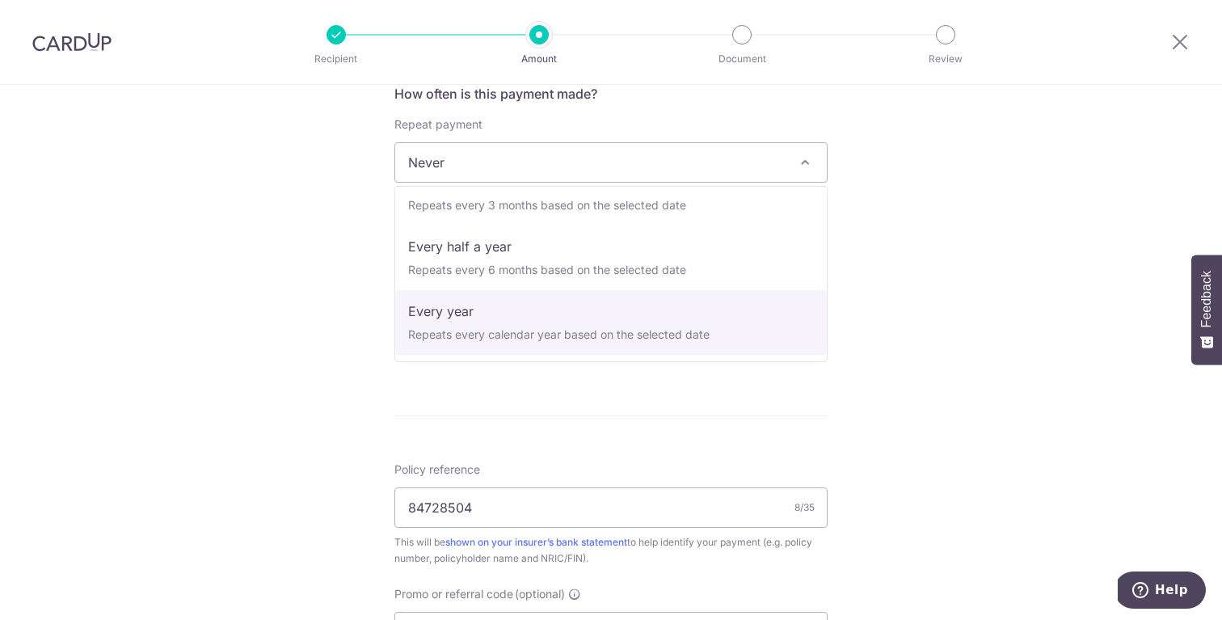
click at [938, 263] on div "Tell us more about your payment Enter payment amount SGD 6,112.08 6112.08 Pleas…" at bounding box center [611, 248] width 1222 height 1624
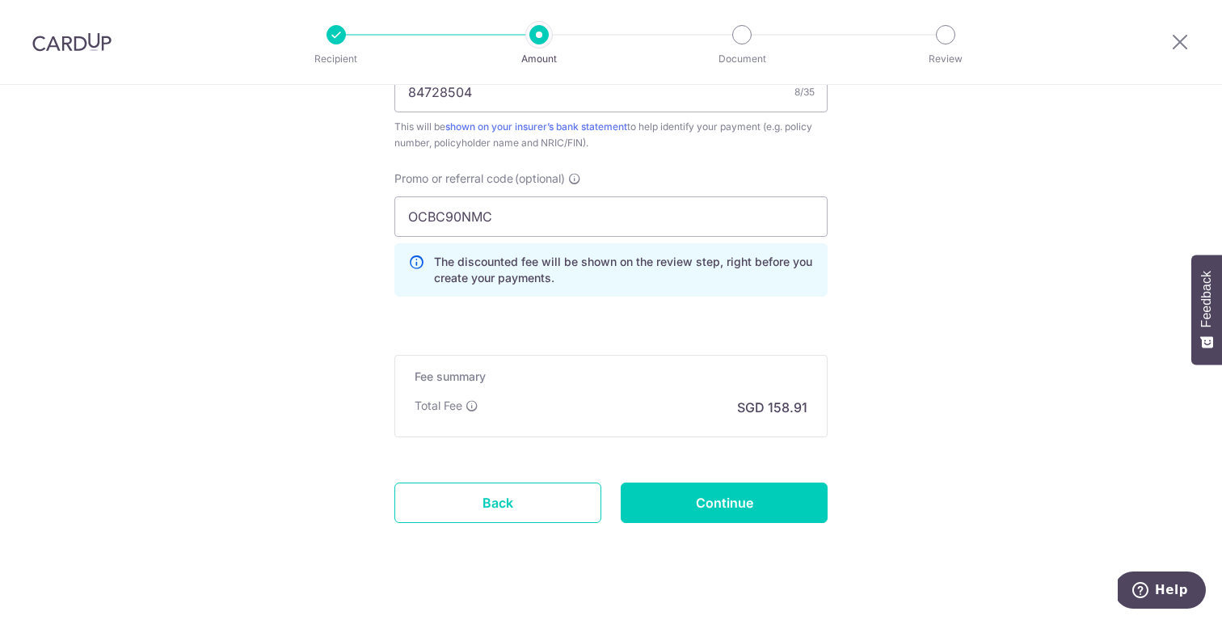
scroll to position [1066, 0]
click at [707, 504] on input "Continue" at bounding box center [724, 501] width 207 height 40
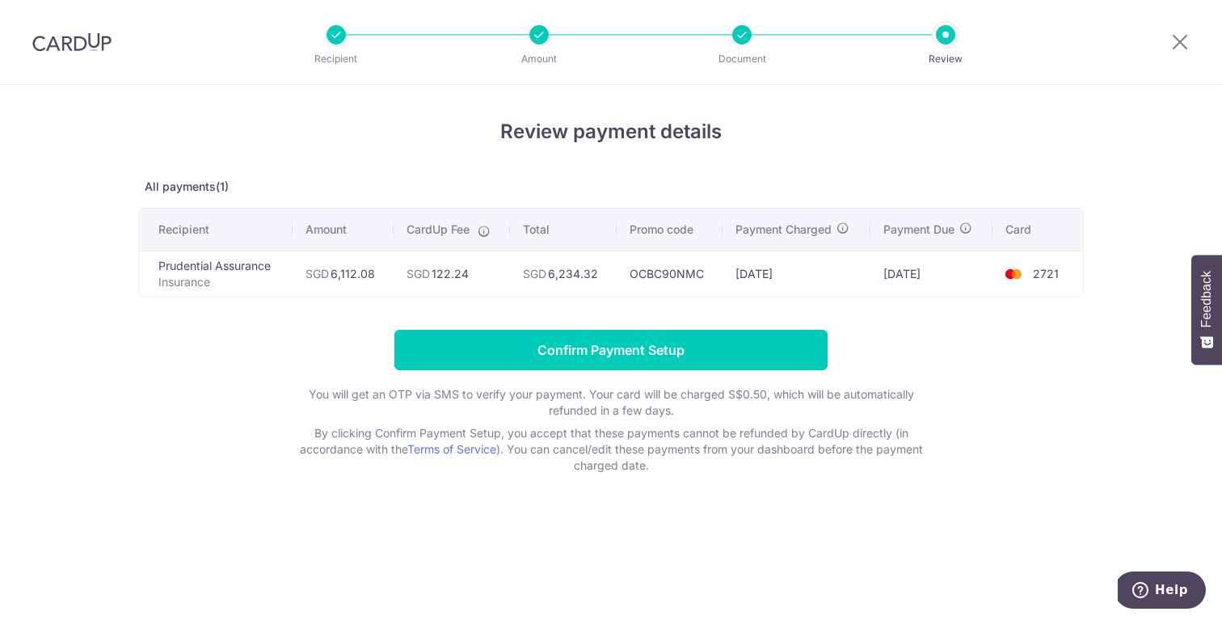
click at [485, 234] on icon at bounding box center [484, 231] width 13 height 13
click at [487, 220] on th "CardUp Fee" at bounding box center [452, 230] width 116 height 42
click at [742, 31] on div at bounding box center [741, 34] width 19 height 19
click at [487, 234] on icon at bounding box center [484, 231] width 13 height 13
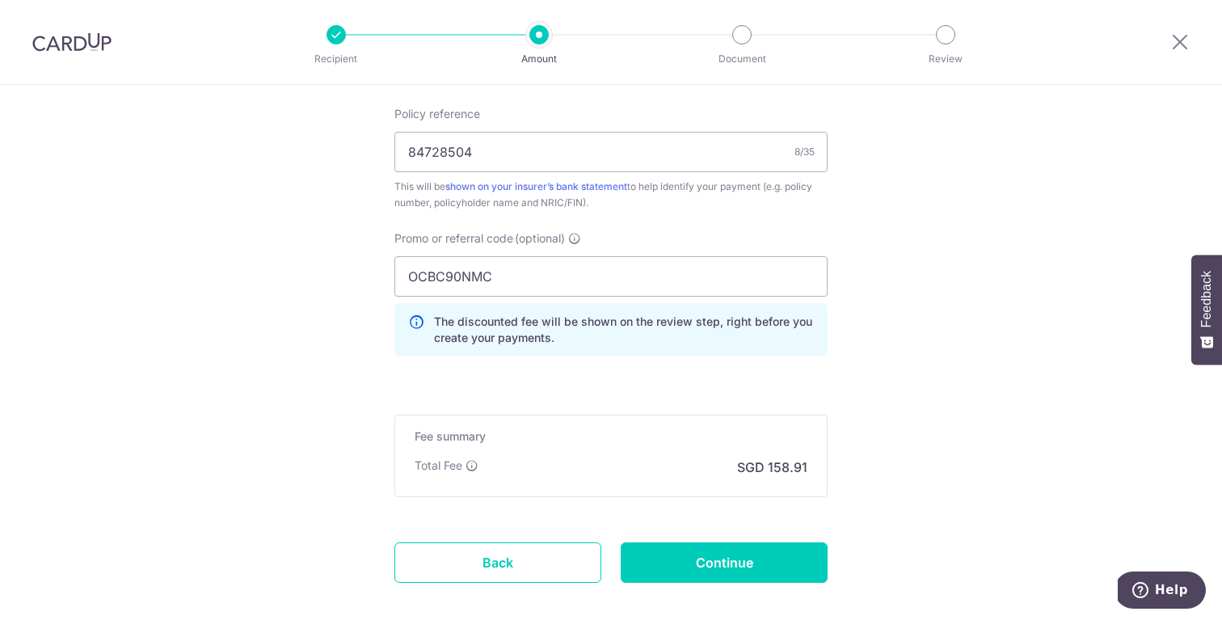
scroll to position [1066, 0]
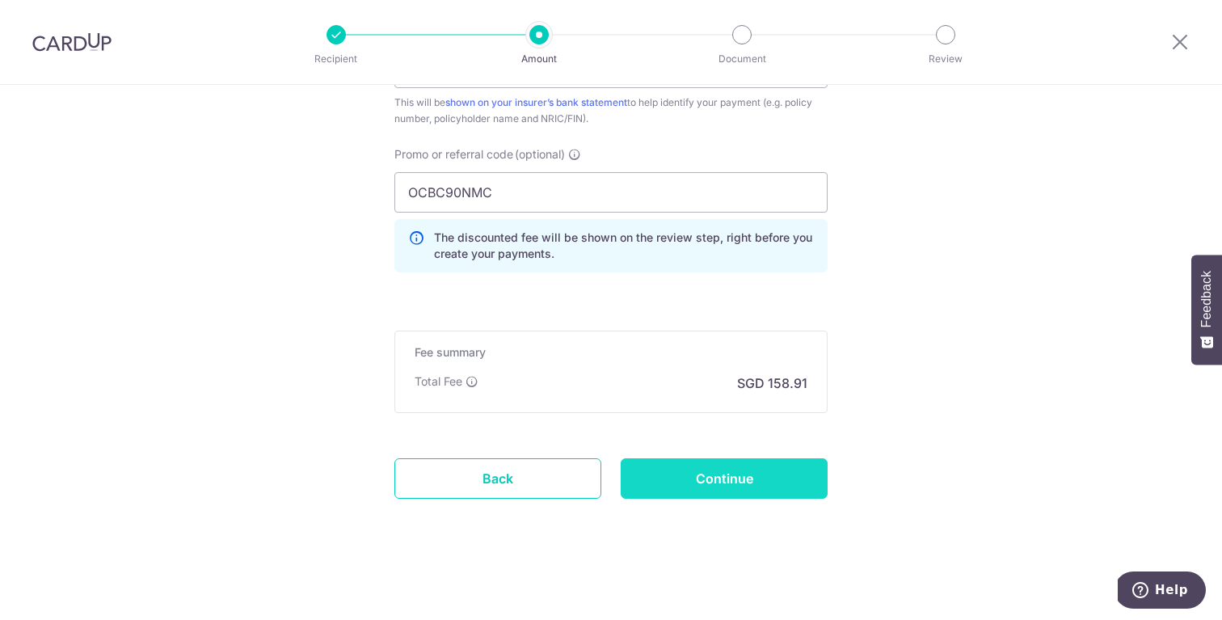
click at [790, 465] on input "Continue" at bounding box center [724, 478] width 207 height 40
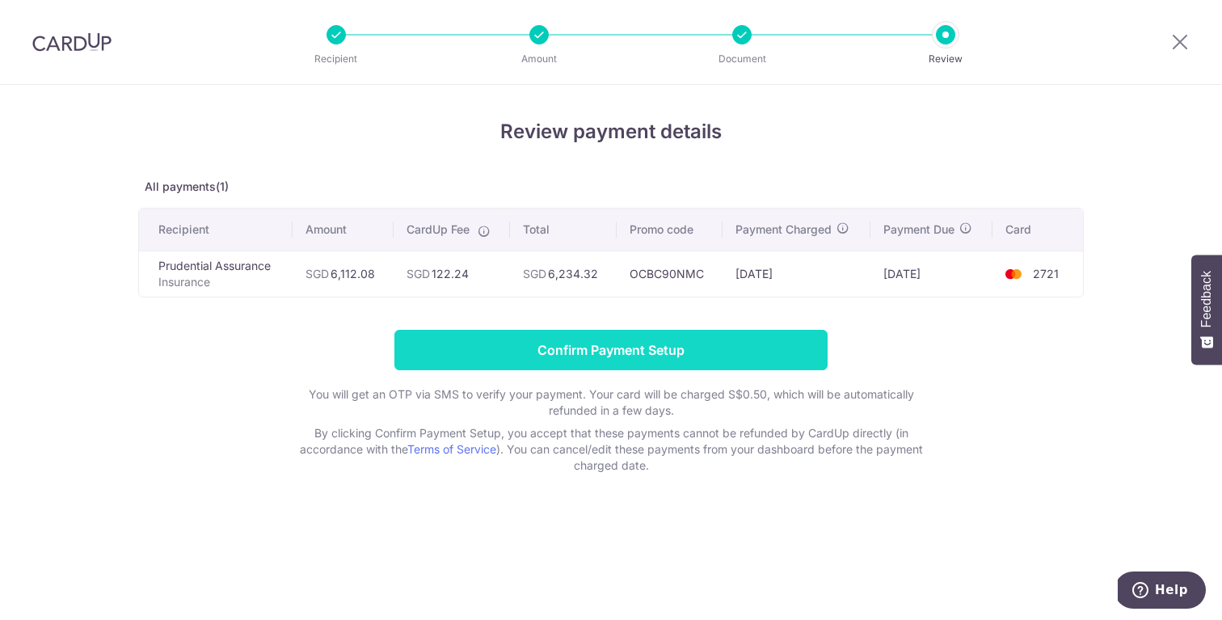
click at [656, 352] on input "Confirm Payment Setup" at bounding box center [610, 350] width 433 height 40
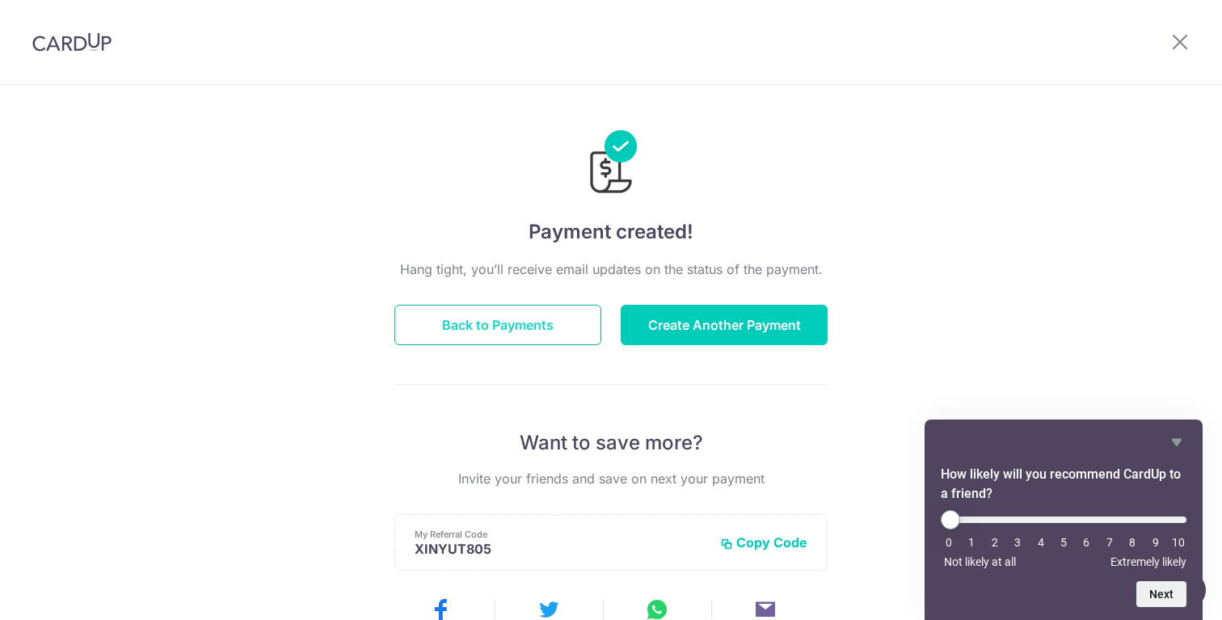
click at [508, 332] on button "Back to Payments" at bounding box center [497, 325] width 207 height 40
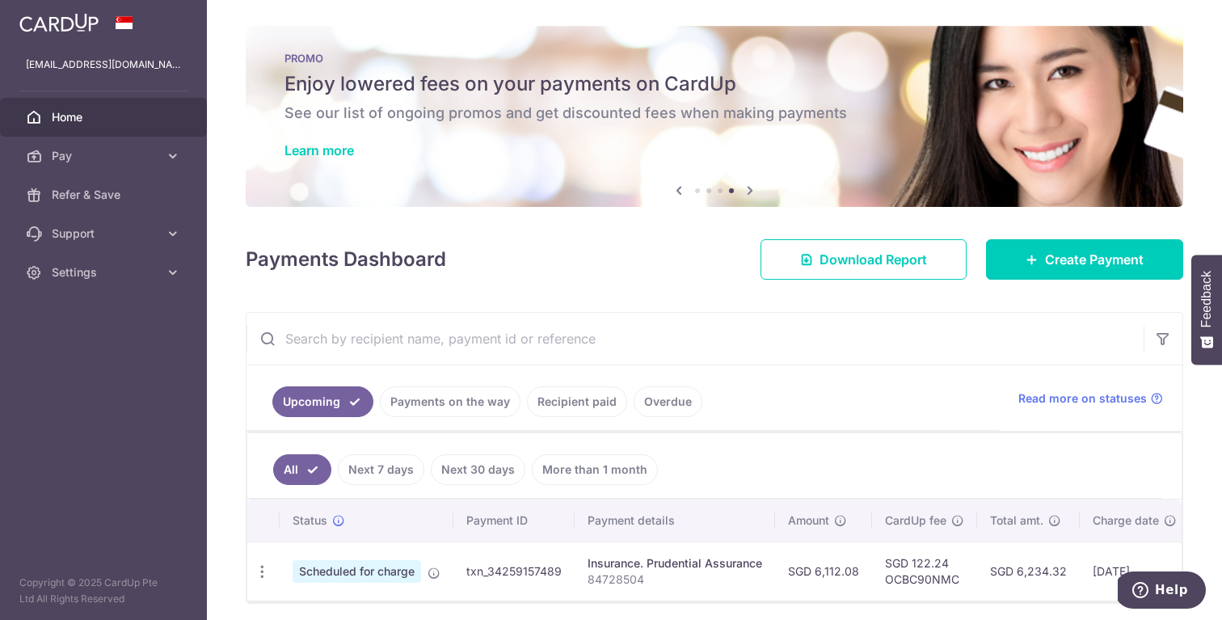
scroll to position [60, 0]
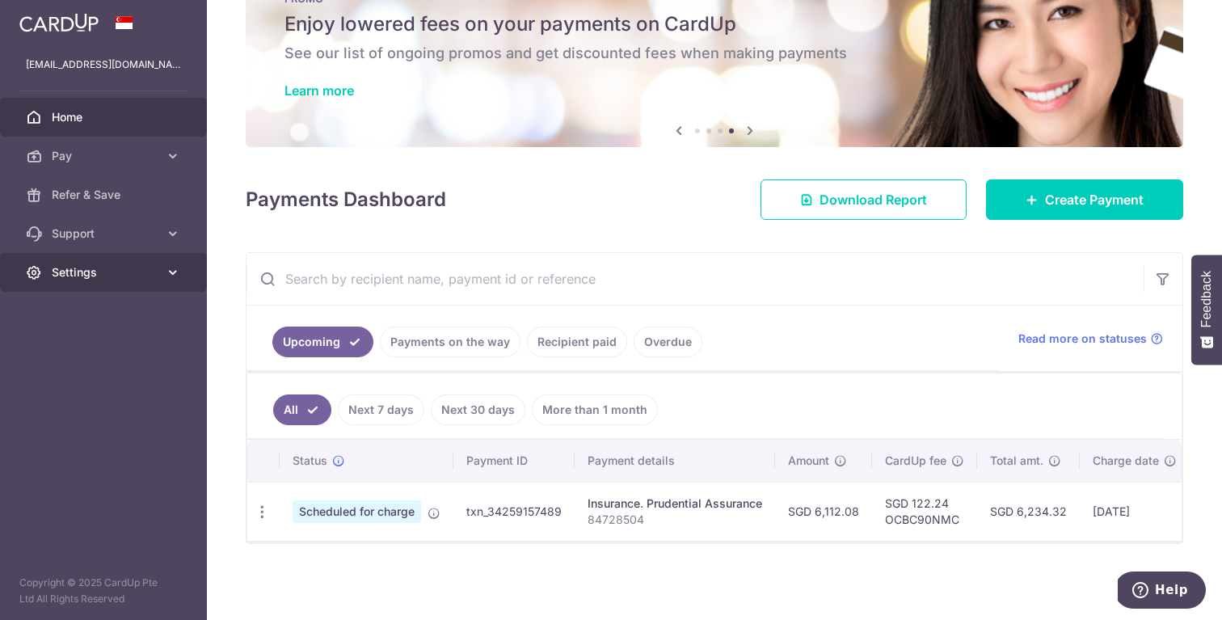
click at [100, 275] on span "Settings" at bounding box center [105, 272] width 107 height 16
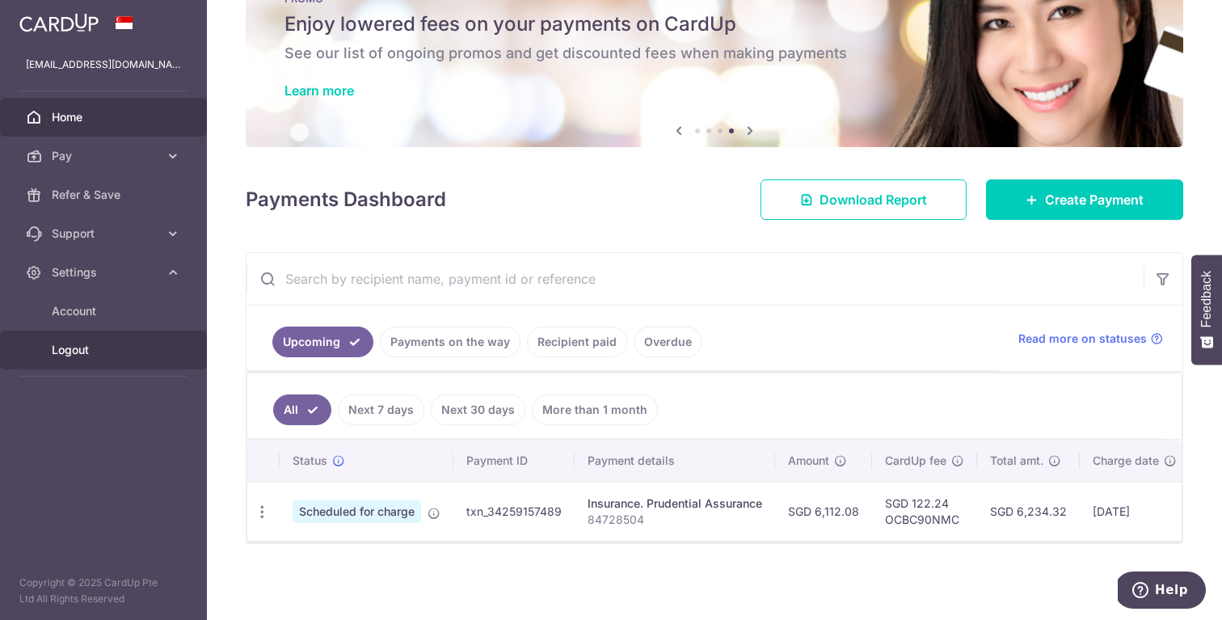
click at [95, 352] on span "Logout" at bounding box center [105, 350] width 107 height 16
